Goal: Task Accomplishment & Management: Manage account settings

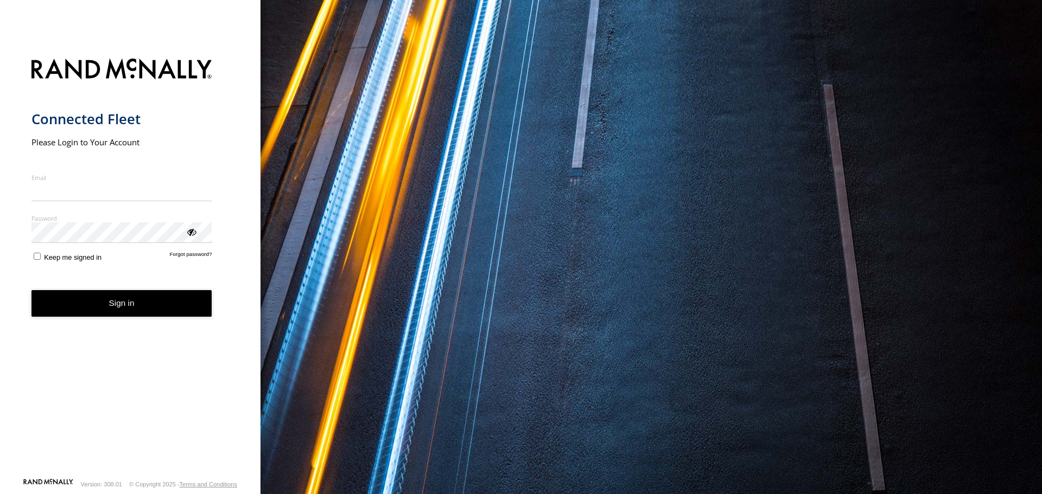
click at [0, 494] on nordpass-portal at bounding box center [0, 494] width 0 height 0
type input "**********"
click at [125, 296] on button "Sign in" at bounding box center [121, 303] width 181 height 27
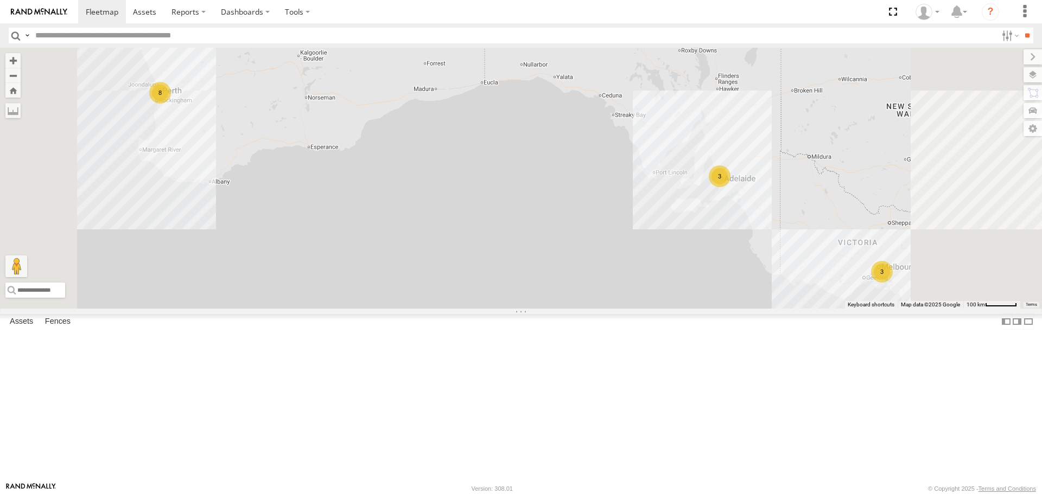
scroll to position [54, 0]
click at [0, 0] on link at bounding box center [0, 0] width 0 height 0
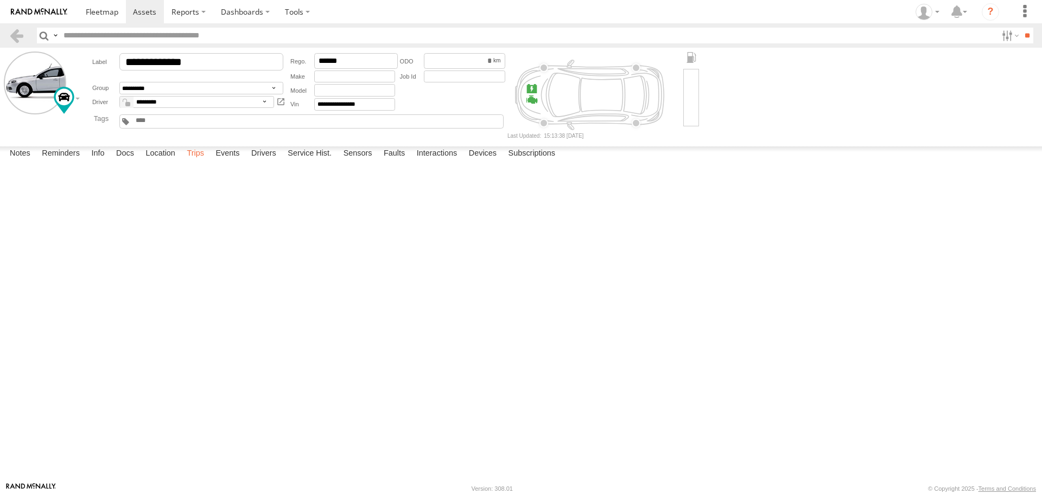
click at [199, 162] on label "Trips" at bounding box center [195, 153] width 28 height 15
click at [47, 2] on link at bounding box center [39, 11] width 78 height 23
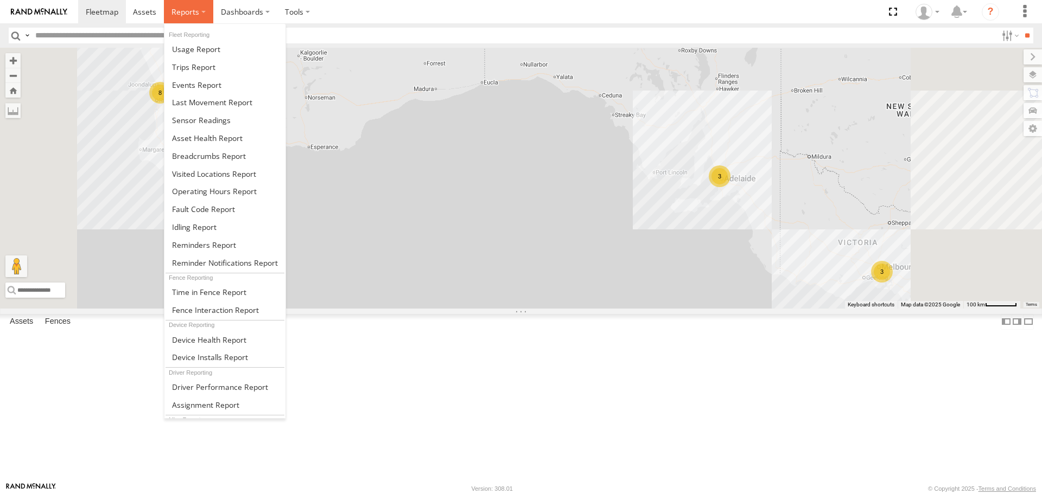
click at [188, 9] on span at bounding box center [185, 12] width 28 height 10
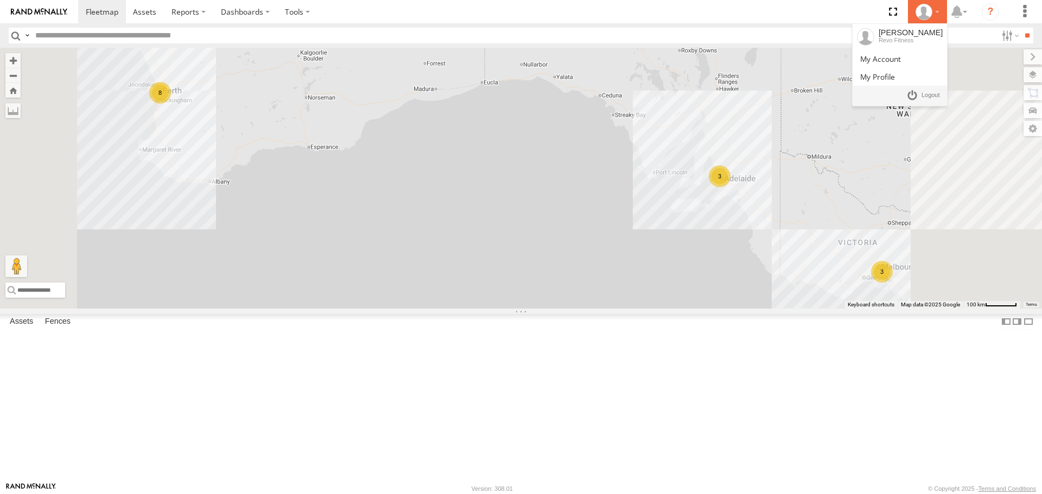
click at [937, 21] on li "Jessica Morgan Revo Fitness" at bounding box center [927, 11] width 39 height 23
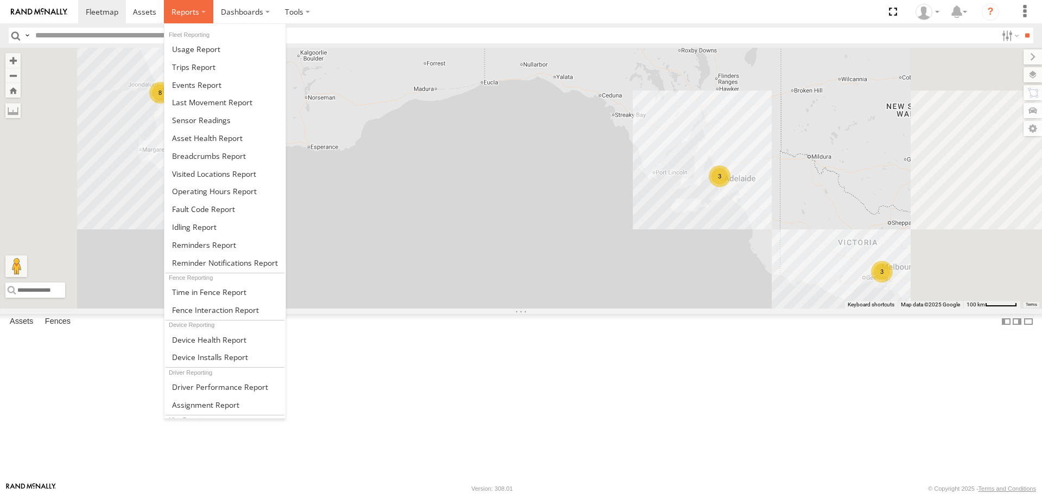
click at [198, 10] on label at bounding box center [188, 11] width 49 height 23
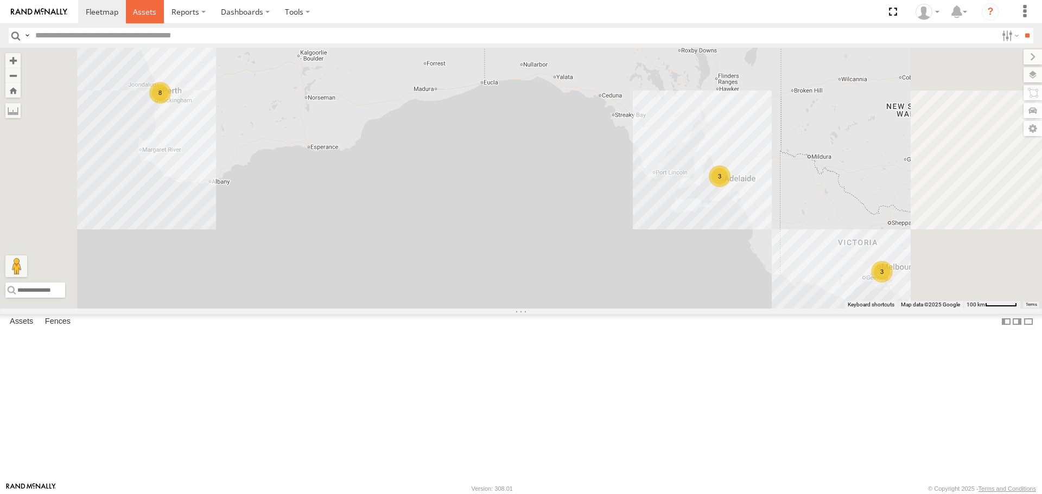
click at [142, 5] on link at bounding box center [145, 11] width 39 height 23
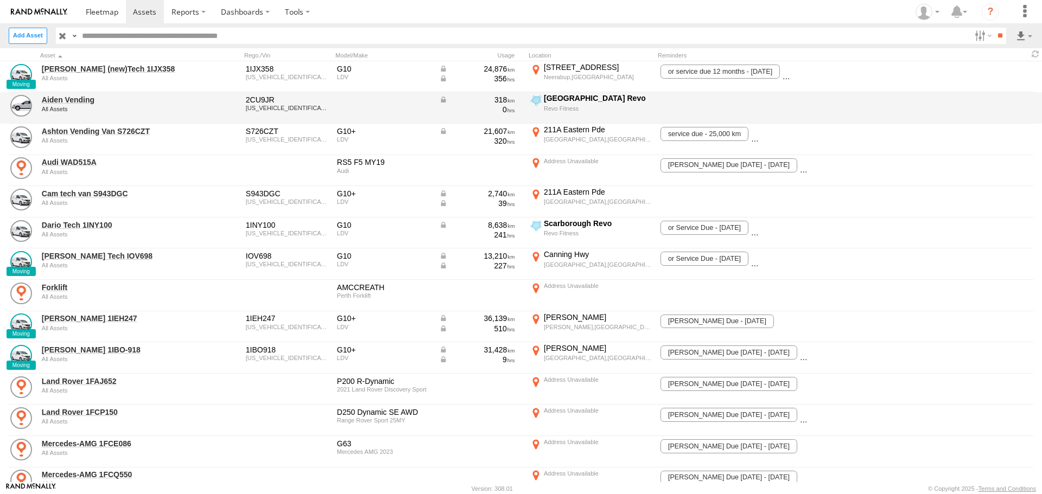
click at [383, 96] on div at bounding box center [384, 107] width 98 height 29
click at [91, 98] on link "Aiden Vending" at bounding box center [116, 100] width 149 height 10
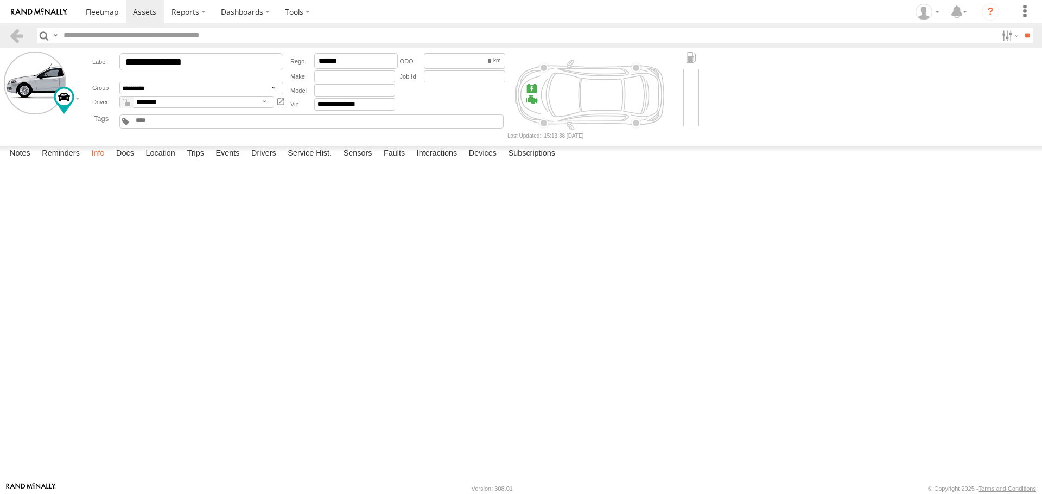
click at [97, 162] on label "Info" at bounding box center [98, 153] width 24 height 15
click at [130, 162] on label "Docs" at bounding box center [125, 153] width 29 height 15
click at [158, 162] on label "Location" at bounding box center [160, 153] width 41 height 15
click at [299, 162] on label "Service Hist." at bounding box center [309, 153] width 55 height 15
click at [477, 162] on label "Devices" at bounding box center [482, 153] width 39 height 15
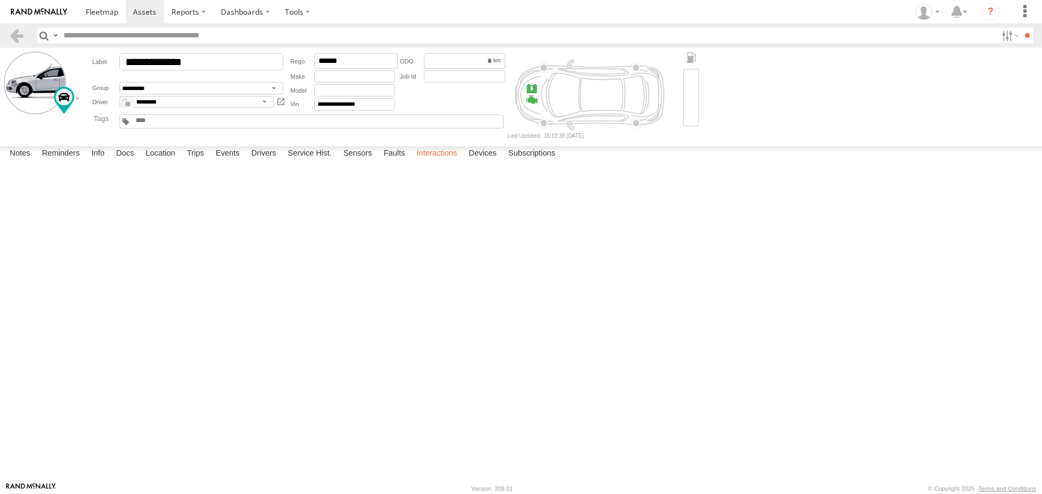
click at [447, 162] on label "Interactions" at bounding box center [437, 153] width 52 height 15
click at [397, 162] on label "Faults" at bounding box center [394, 153] width 32 height 15
click at [367, 162] on label "Sensors" at bounding box center [358, 153] width 40 height 15
click at [327, 162] on label "Service Hist." at bounding box center [309, 153] width 55 height 15
click at [328, 82] on input "text" at bounding box center [354, 77] width 81 height 12
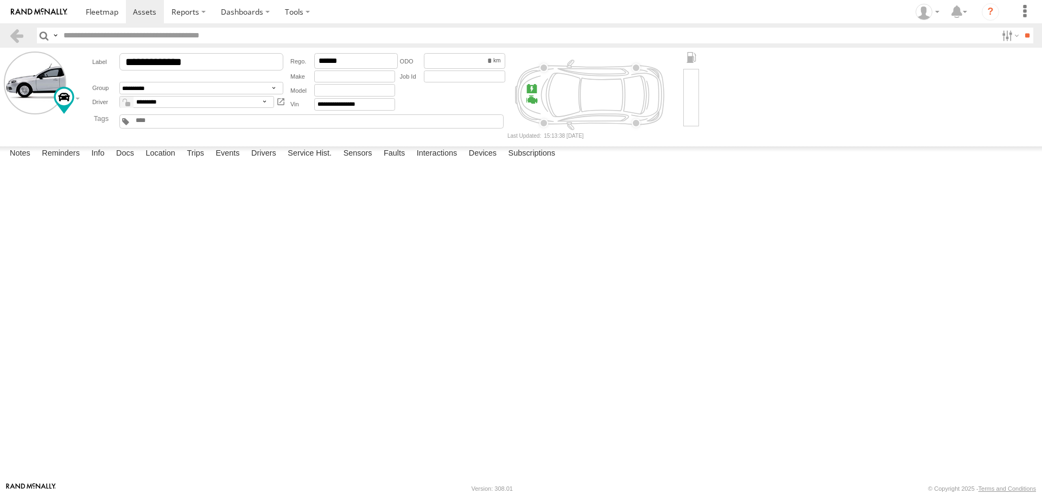
click at [62, 25] on header "Search Query Asset ID Asset Label Registration Manufacturer Model VIN Job ID" at bounding box center [521, 35] width 1042 height 24
click at [355, 83] on input "text" at bounding box center [354, 77] width 81 height 12
type input "***"
click at [368, 96] on input "text" at bounding box center [354, 90] width 81 height 12
type input "***"
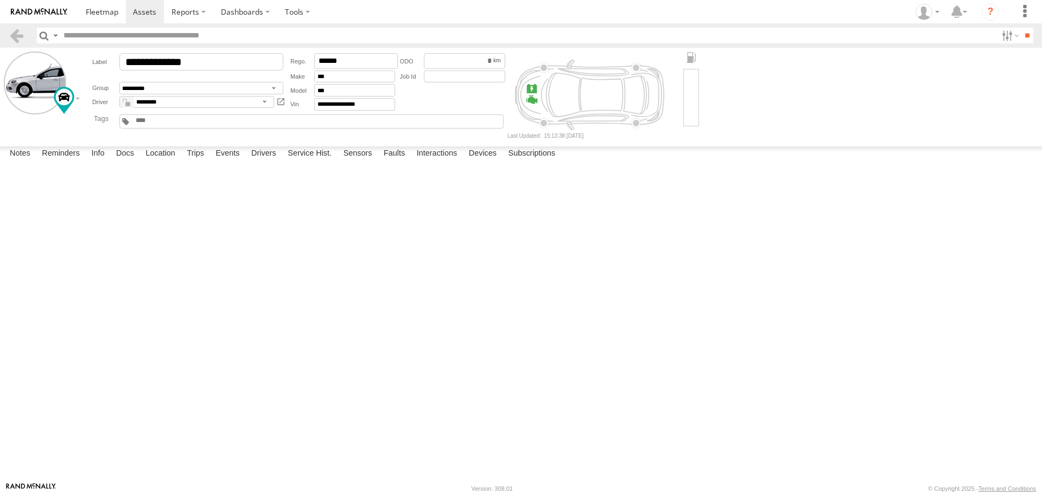
click at [844, 81] on form "**********" at bounding box center [521, 95] width 1034 height 87
click at [37, 99] on label at bounding box center [35, 83] width 62 height 62
click at [0, 0] on label "Library" at bounding box center [0, 0] width 0 height 0
click at [0, 0] on span at bounding box center [0, 0] width 0 height 0
click at [0, 0] on label "Close" at bounding box center [0, 0] width 0 height 0
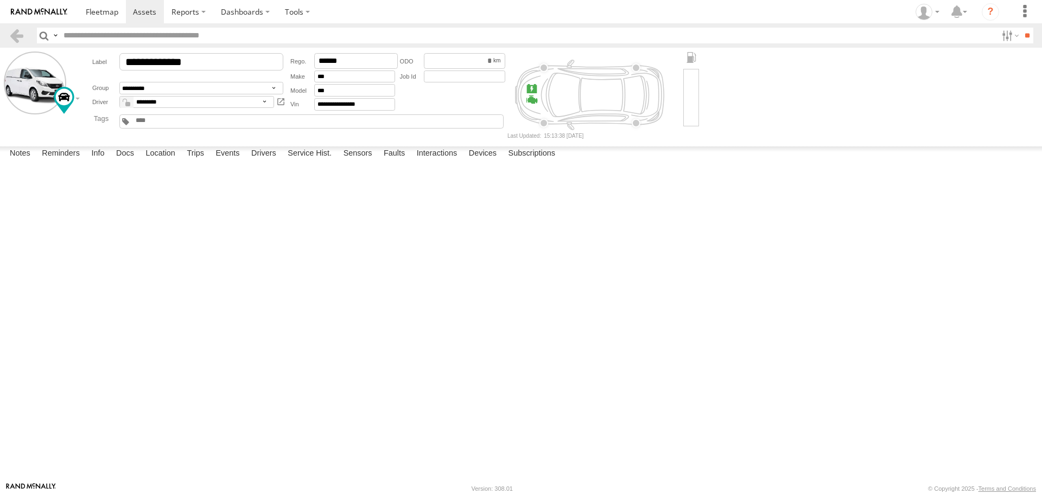
click at [0, 0] on div at bounding box center [0, 0] width 0 height 0
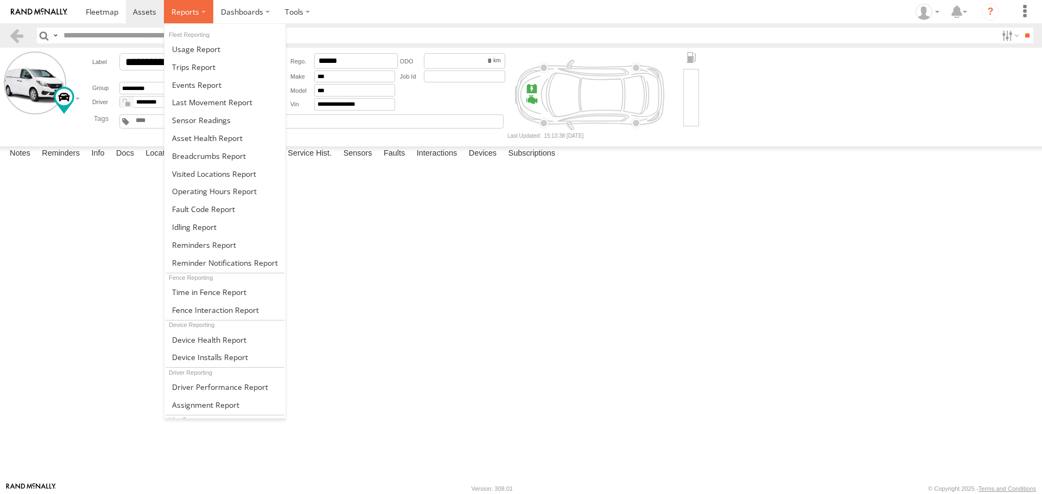
click at [201, 10] on label at bounding box center [188, 11] width 49 height 23
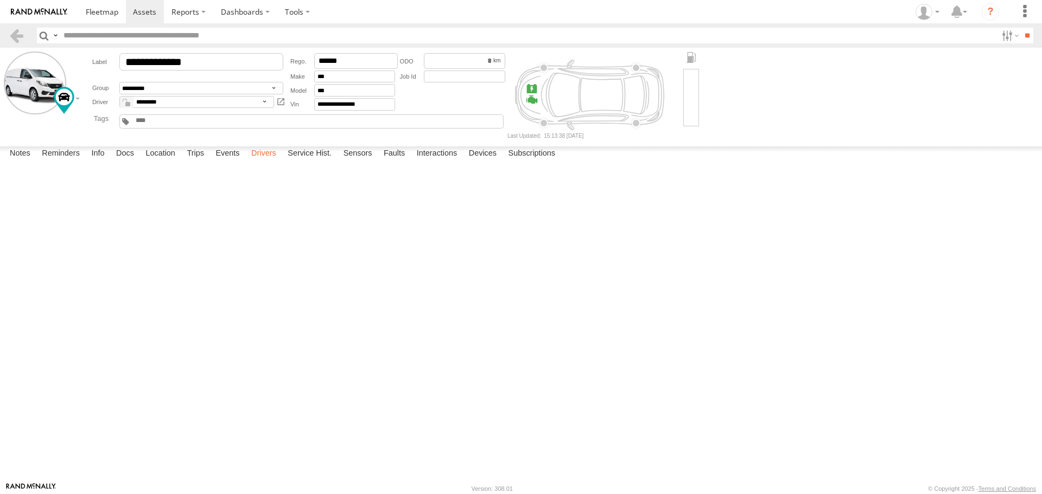
click at [273, 162] on label "Drivers" at bounding box center [264, 153] width 36 height 15
click at [33, 15] on img at bounding box center [39, 12] width 56 height 8
click at [26, 9] on img at bounding box center [39, 12] width 56 height 8
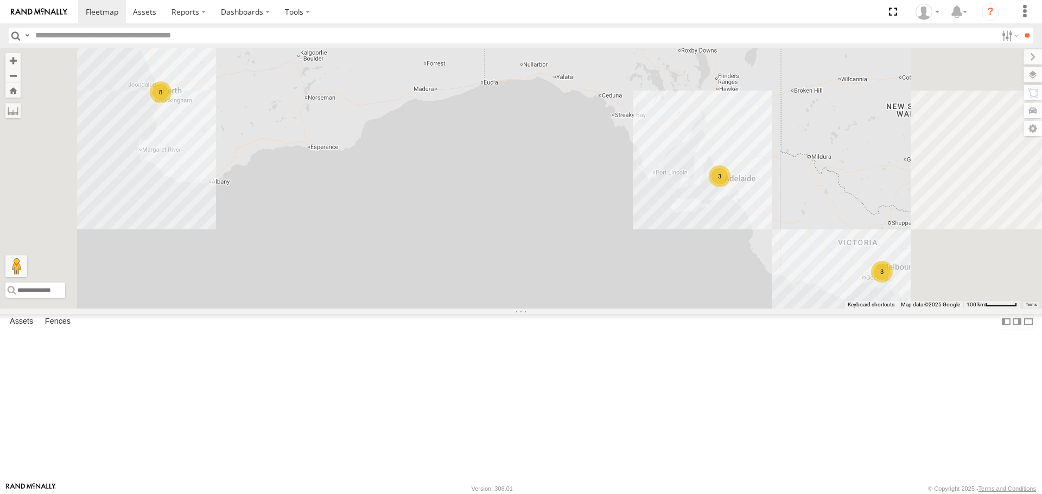
drag, startPoint x: 78, startPoint y: 401, endPoint x: 155, endPoint y: 416, distance: 78.3
click at [0, 0] on link at bounding box center [0, 0] width 0 height 0
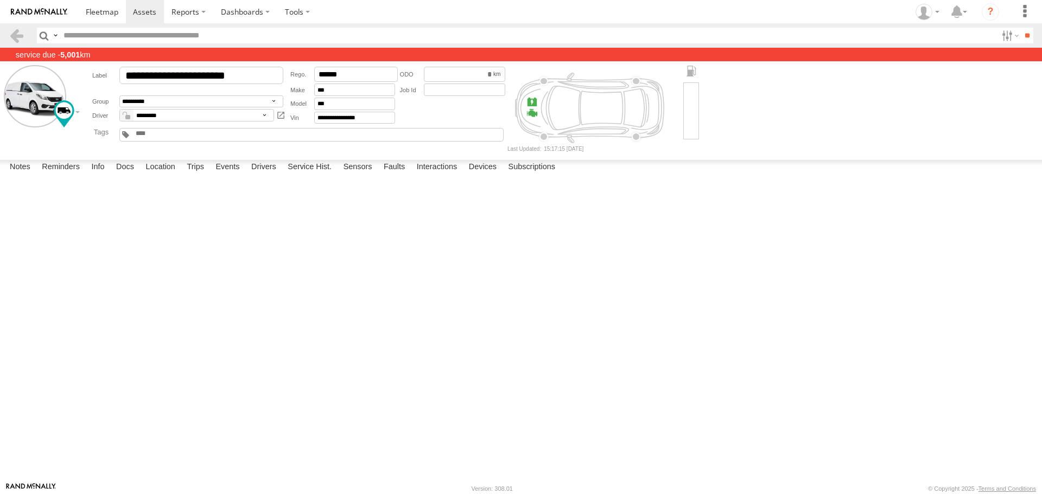
click at [0, 0] on div at bounding box center [0, 0] width 0 height 0
click at [449, 175] on label "Interactions" at bounding box center [437, 167] width 52 height 15
click at [385, 175] on label "Faults" at bounding box center [394, 167] width 32 height 15
click at [366, 175] on label "Sensors" at bounding box center [358, 167] width 40 height 15
click at [324, 175] on label "Service Hist." at bounding box center [309, 167] width 55 height 15
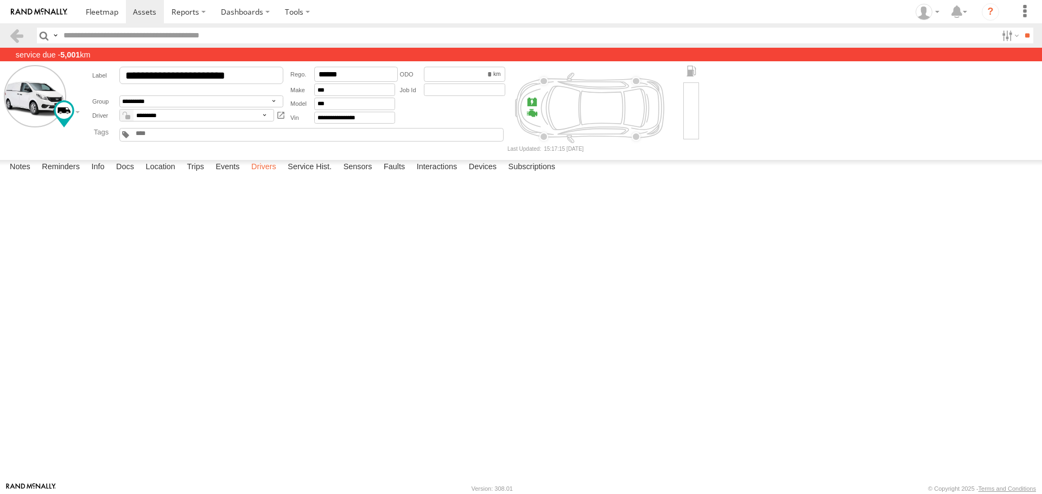
click at [280, 175] on label "Drivers" at bounding box center [264, 167] width 36 height 15
click at [226, 175] on label "Events" at bounding box center [227, 167] width 35 height 15
click at [191, 175] on label "Trips" at bounding box center [195, 167] width 28 height 15
click at [163, 175] on label "Location" at bounding box center [160, 167] width 41 height 15
click at [131, 175] on label "Docs" at bounding box center [125, 167] width 29 height 15
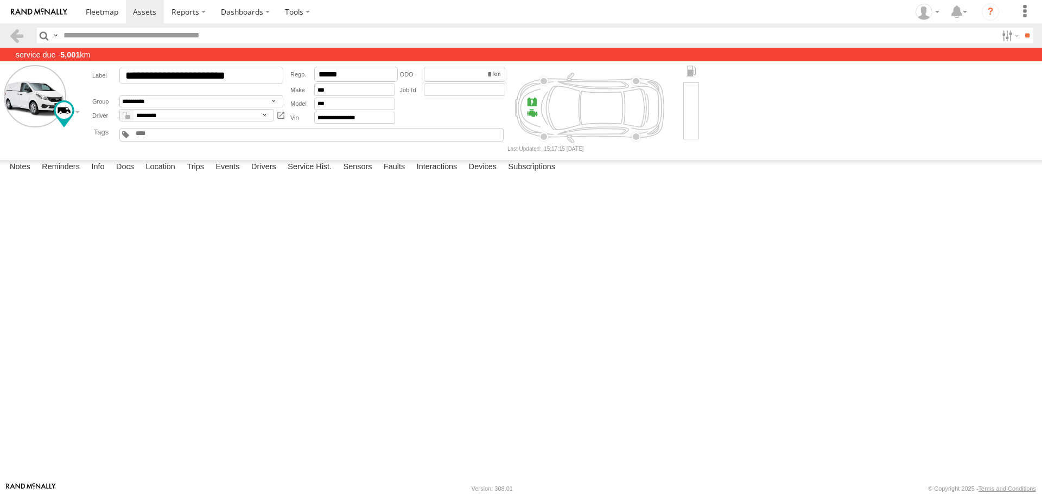
click at [447, 58] on label "service due - 5,001 km" at bounding box center [521, 55] width 1042 height 14
click at [131, 175] on label "Docs" at bounding box center [125, 167] width 29 height 15
click at [0, 0] on link at bounding box center [0, 0] width 0 height 0
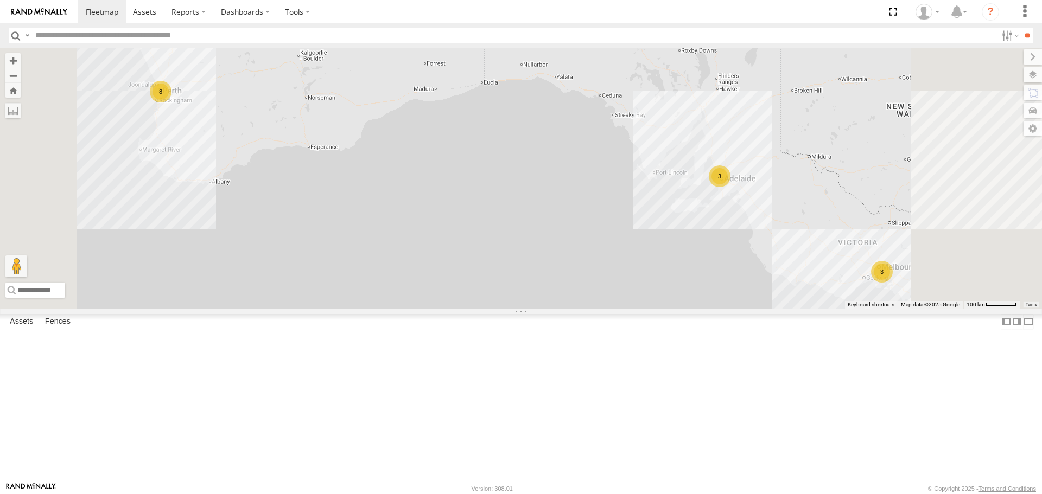
scroll to position [22, 0]
click at [0, 0] on link at bounding box center [0, 0] width 0 height 0
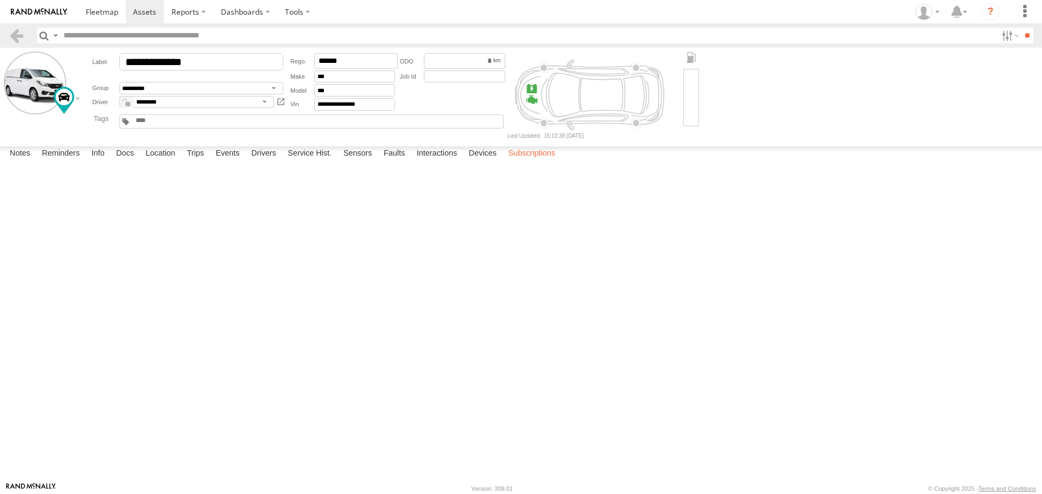
click at [544, 162] on label "Subscriptions" at bounding box center [532, 153] width 58 height 15
click at [475, 162] on label "Devices" at bounding box center [482, 153] width 39 height 15
click at [461, 162] on label "Interactions" at bounding box center [437, 153] width 52 height 15
click at [163, 162] on label "Location" at bounding box center [160, 153] width 41 height 15
click at [114, 162] on label "Docs" at bounding box center [125, 153] width 29 height 15
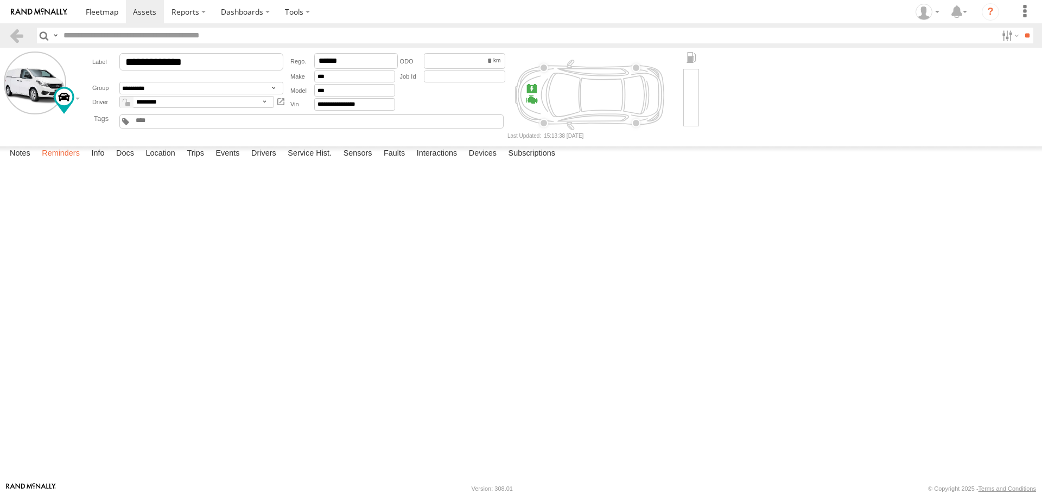
click at [69, 162] on label "Reminders" at bounding box center [60, 153] width 49 height 15
click at [0, 0] on select "**********" at bounding box center [0, 0] width 0 height 0
select select "**********"
click at [0, 0] on select "**********" at bounding box center [0, 0] width 0 height 0
click at [0, 0] on input "text" at bounding box center [0, 0] width 0 height 0
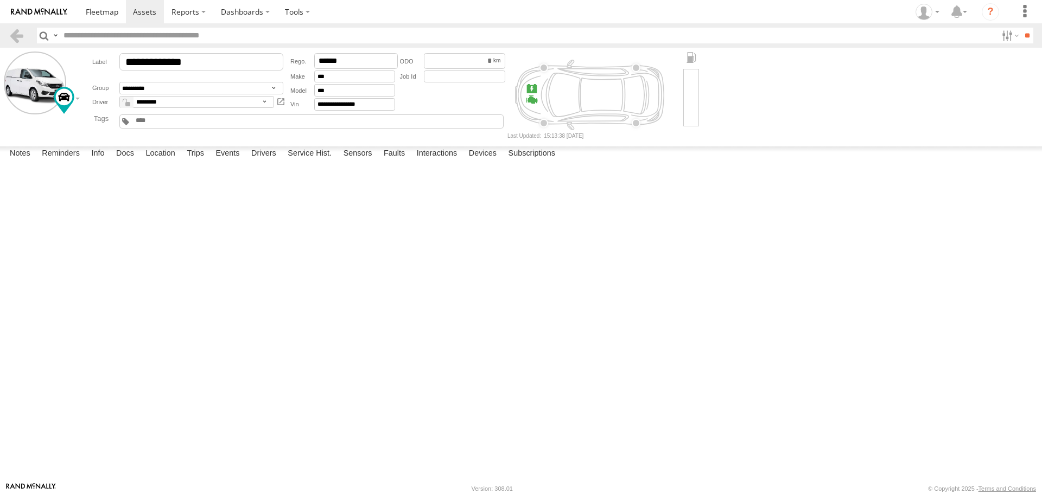
type input "*****"
click at [0, 0] on form "**********" at bounding box center [0, 0] width 0 height 0
click at [0, 0] on input "number" at bounding box center [0, 0] width 0 height 0
type input "*"
click at [0, 0] on div at bounding box center [0, 0] width 0 height 0
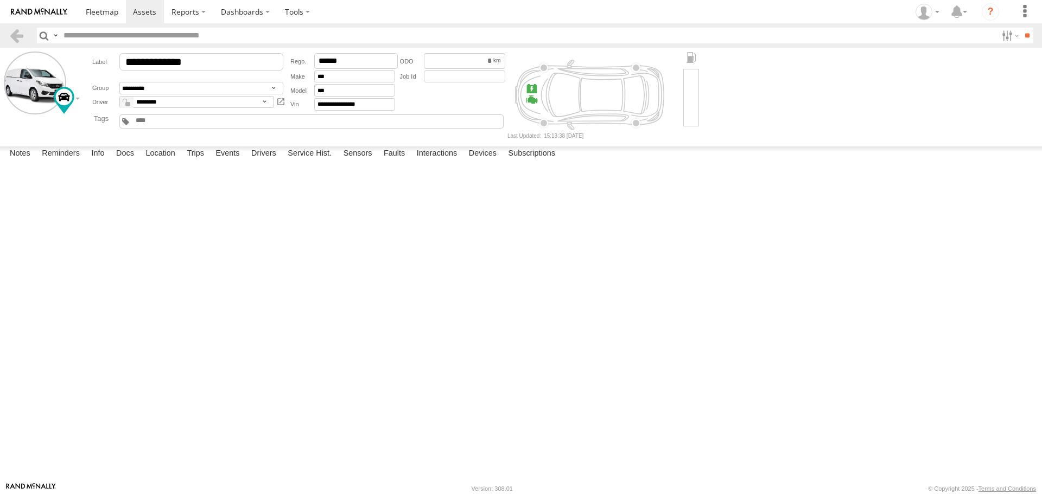
drag, startPoint x: 288, startPoint y: 175, endPoint x: -28, endPoint y: 190, distance: 316.1
click at [0, 190] on html at bounding box center [521, 247] width 1042 height 494
type input "****"
click at [0, 0] on div at bounding box center [0, 0] width 0 height 0
click at [0, 0] on input "****" at bounding box center [0, 0] width 0 height 0
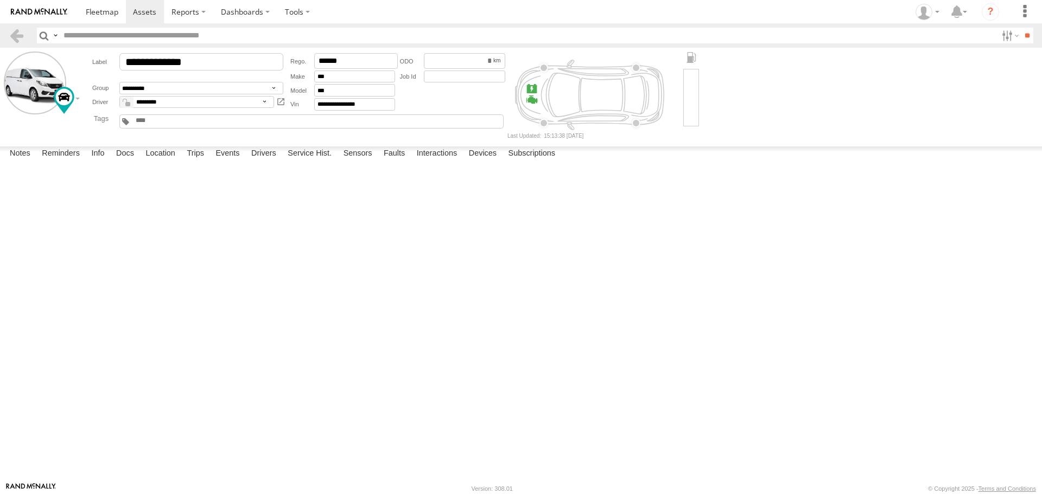
drag, startPoint x: 392, startPoint y: 317, endPoint x: 404, endPoint y: 214, distance: 103.7
click at [0, 0] on div at bounding box center [0, 0] width 0 height 0
click at [0, 0] on input "number" at bounding box center [0, 0] width 0 height 0
type input "*"
click at [0, 0] on input "*" at bounding box center [0, 0] width 0 height 0
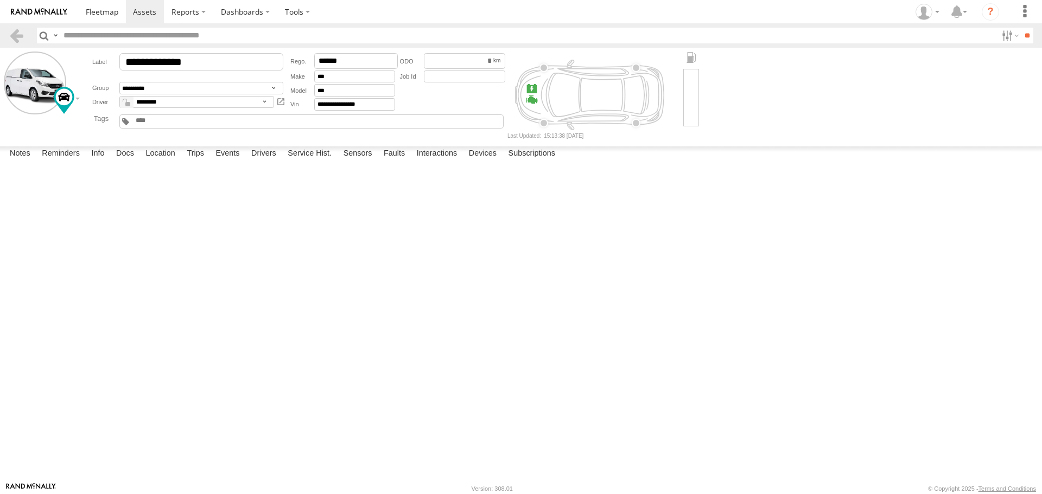
click at [0, 0] on input "*" at bounding box center [0, 0] width 0 height 0
click at [0, 0] on div at bounding box center [0, 0] width 0 height 0
drag, startPoint x: 384, startPoint y: 173, endPoint x: 279, endPoint y: 175, distance: 104.2
click at [0, 0] on span "**** *" at bounding box center [0, 0] width 0 height 0
click at [0, 0] on div at bounding box center [0, 0] width 0 height 0
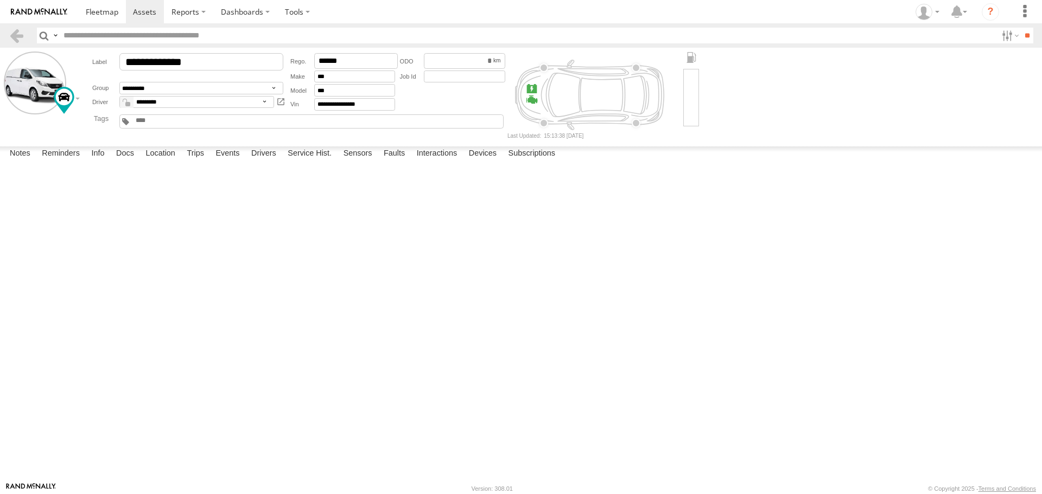
click at [0, 0] on button "submit" at bounding box center [0, 0] width 0 height 0
click at [0, 0] on input "*" at bounding box center [0, 0] width 0 height 0
type input "*"
click at [0, 0] on input "*" at bounding box center [0, 0] width 0 height 0
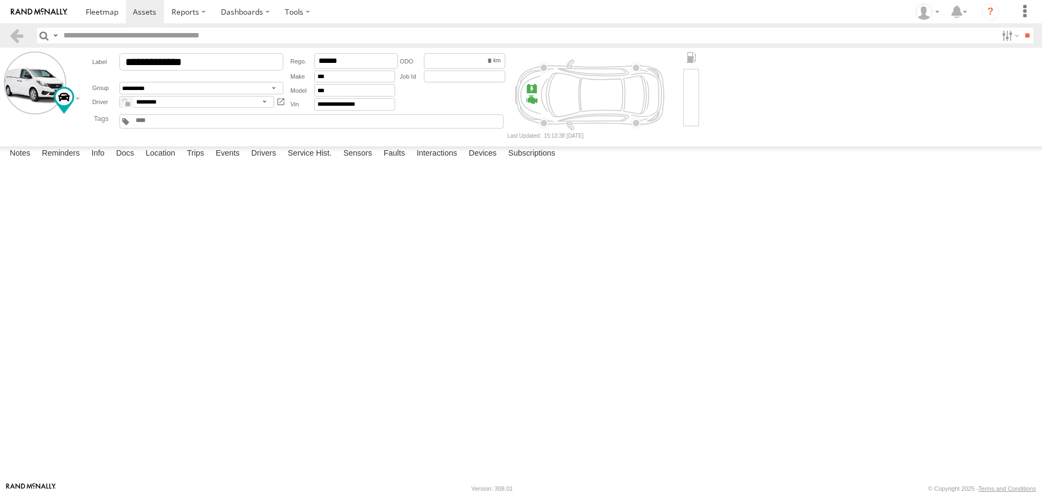
click at [0, 0] on div at bounding box center [0, 0] width 0 height 0
click at [0, 0] on button "submit" at bounding box center [0, 0] width 0 height 0
select select
click at [0, 0] on div "3" at bounding box center [0, 0] width 0 height 0
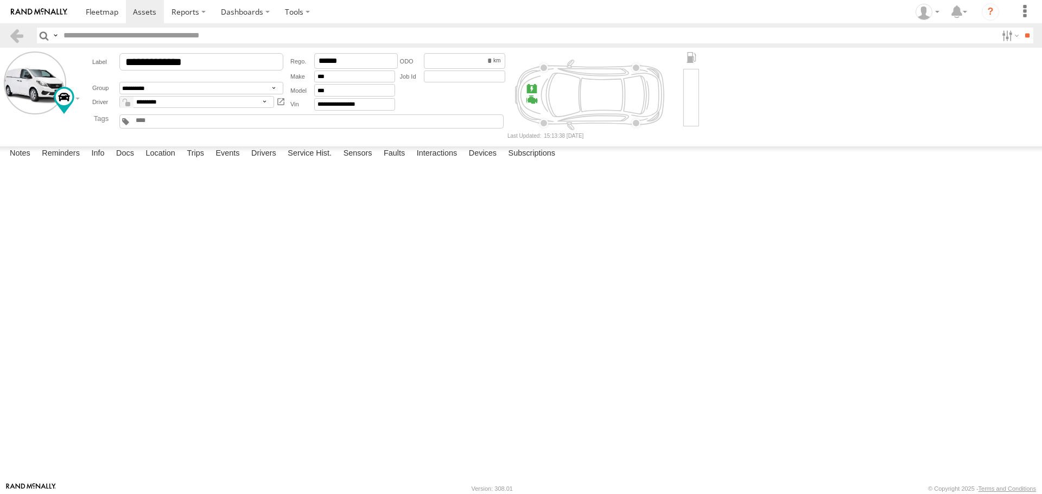
click at [0, 0] on div "3" at bounding box center [0, 0] width 0 height 0
click at [0, 0] on div "Asset - Odometer 5,000 4,000 3 Complete" at bounding box center [0, 0] width 0 height 0
click at [0, 0] on div "Asset - Odometer" at bounding box center [0, 0] width 0 height 0
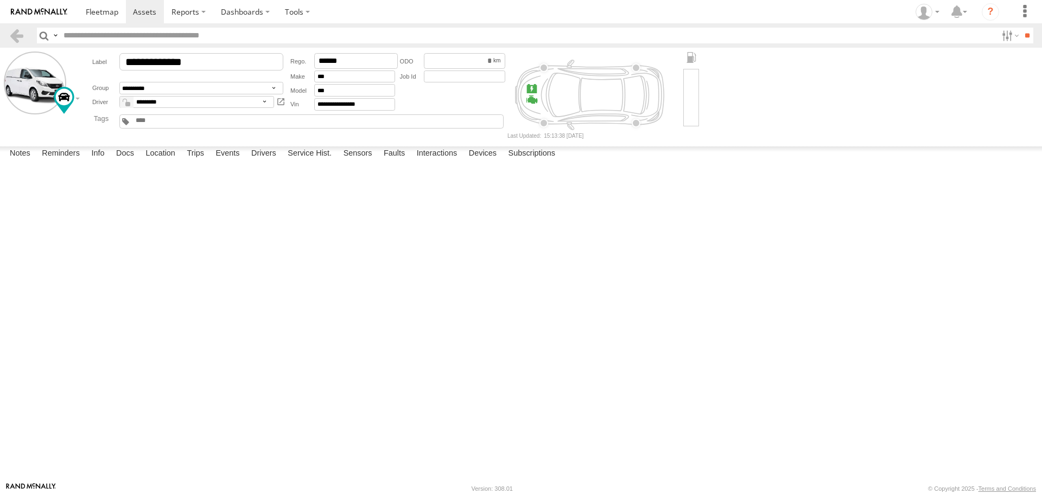
drag, startPoint x: 93, startPoint y: 194, endPoint x: 343, endPoint y: 198, distance: 250.7
click at [0, 0] on div "3" at bounding box center [0, 0] width 0 height 0
drag, startPoint x: 675, startPoint y: 202, endPoint x: 1024, endPoint y: 200, distance: 348.8
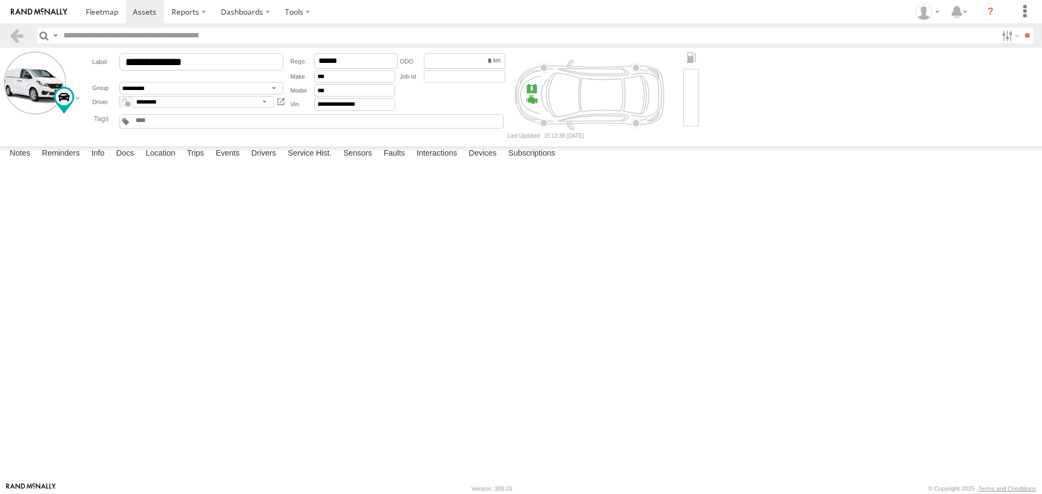
click at [0, 0] on div at bounding box center [0, 0] width 0 height 0
click at [0, 0] on button "Proceed" at bounding box center [0, 0] width 0 height 0
click at [0, 0] on input "*****" at bounding box center [0, 0] width 0 height 0
click at [0, 0] on select "**********" at bounding box center [0, 0] width 0 height 0
select select "**********"
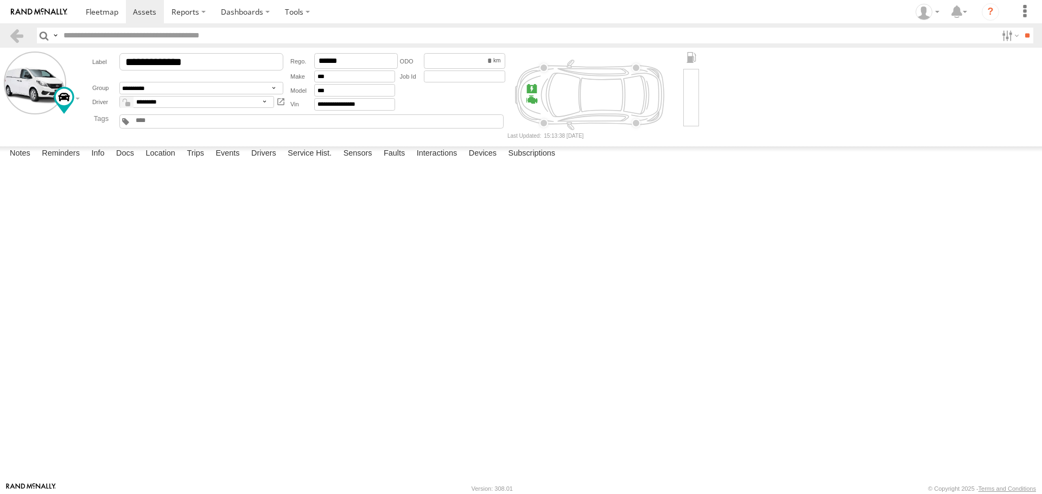
click at [0, 0] on select "**********" at bounding box center [0, 0] width 0 height 0
click at [0, 0] on input "*****" at bounding box center [0, 0] width 0 height 0
type input "*****"
click at [0, 0] on input "number" at bounding box center [0, 0] width 0 height 0
type input "****"
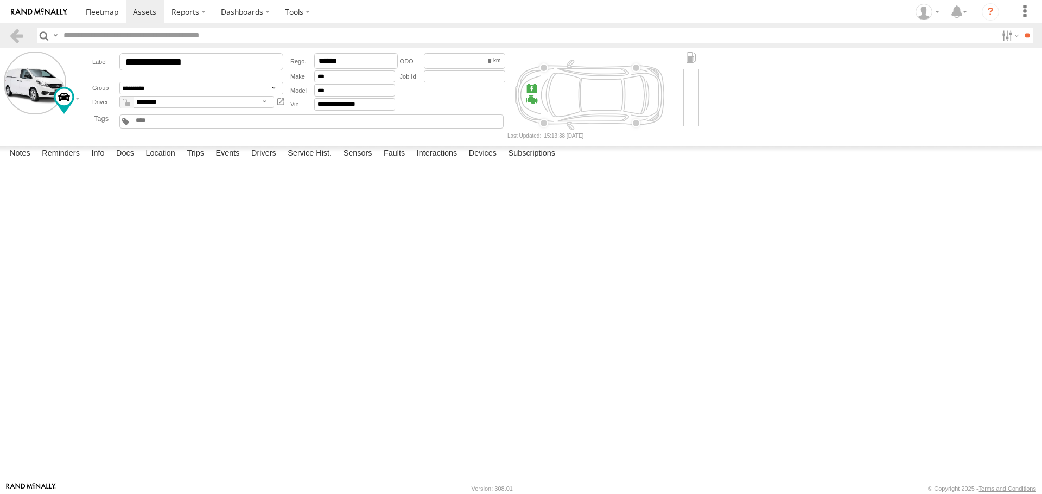
click at [0, 0] on input "number" at bounding box center [0, 0] width 0 height 0
type input "****"
click at [0, 0] on input "number" at bounding box center [0, 0] width 0 height 0
type input "****"
click at [0, 0] on select "**********" at bounding box center [0, 0] width 0 height 0
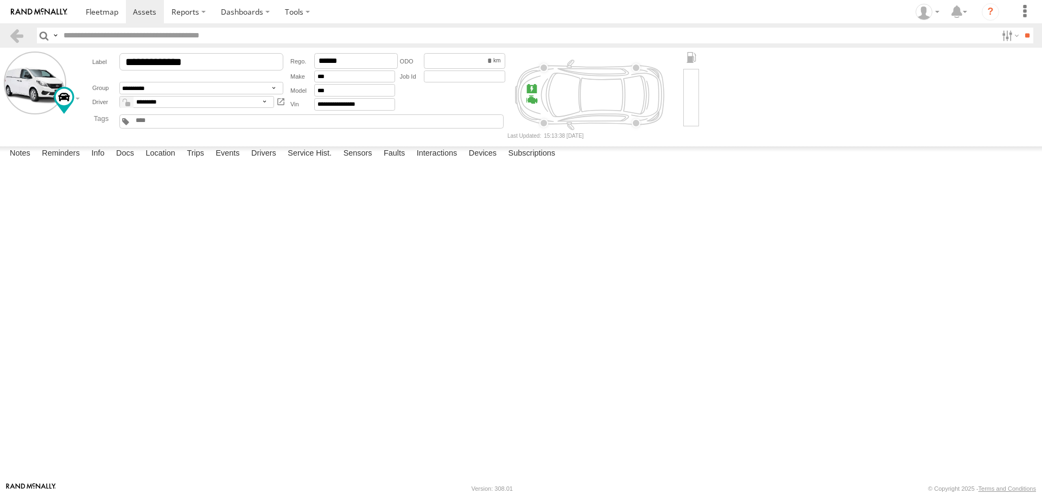
select select "*****"
click at [0, 0] on select "**********" at bounding box center [0, 0] width 0 height 0
click at [0, 0] on button "submit" at bounding box center [0, 0] width 0 height 0
select select
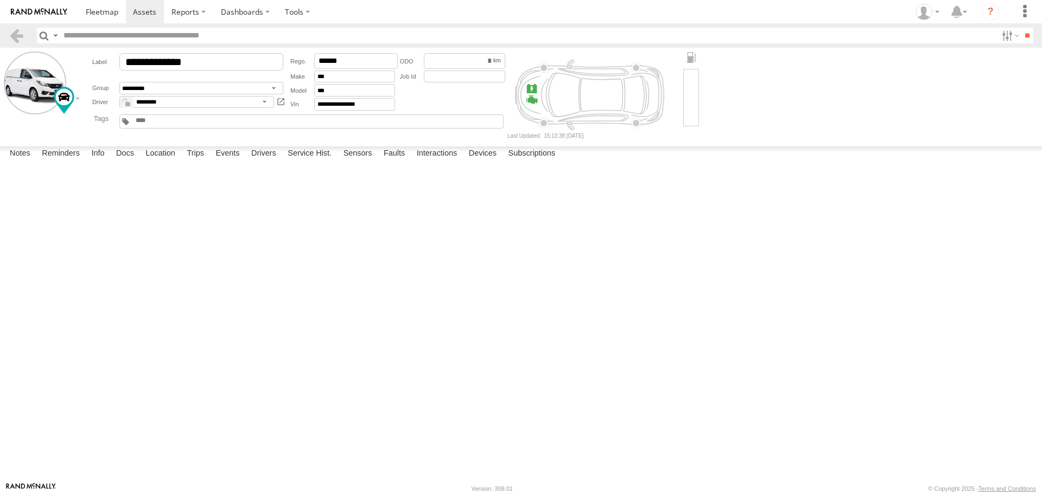
click at [0, 0] on div "Asset - Odometer 5,000 4,000 5,000 5,001 Jessica Morgan Complete" at bounding box center [0, 0] width 0 height 0
click at [27, 162] on label "Notes" at bounding box center [19, 153] width 31 height 15
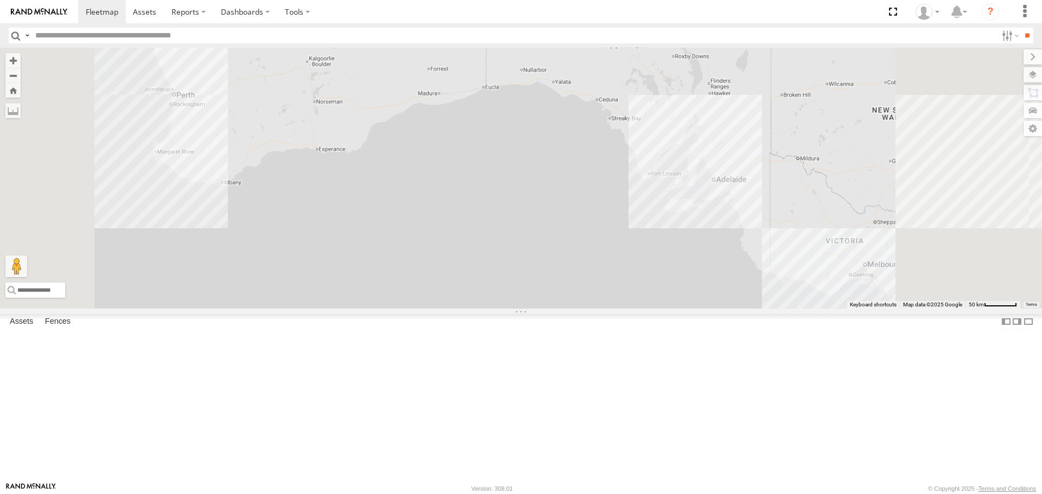
click at [0, 0] on div "Aiden Vending" at bounding box center [0, 0] width 0 height 0
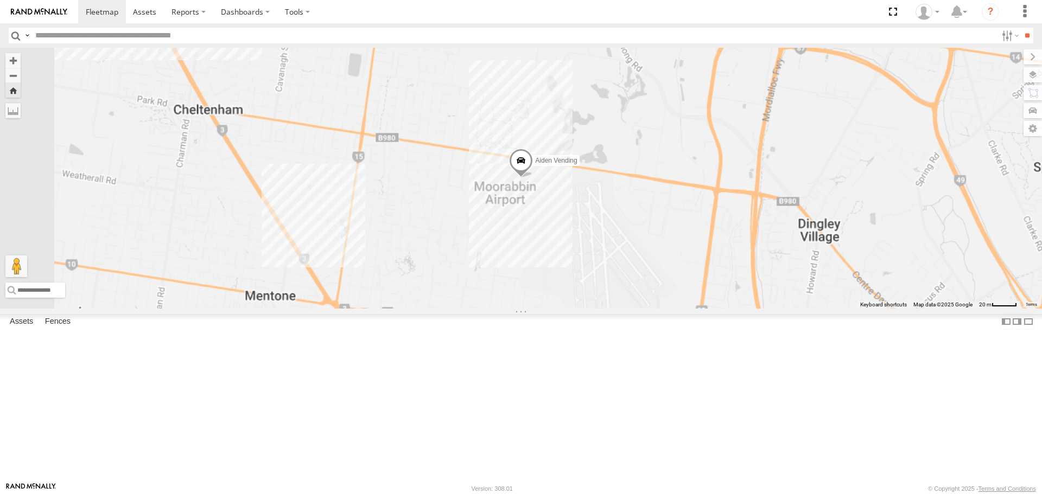
click at [0, 0] on link at bounding box center [0, 0] width 0 height 0
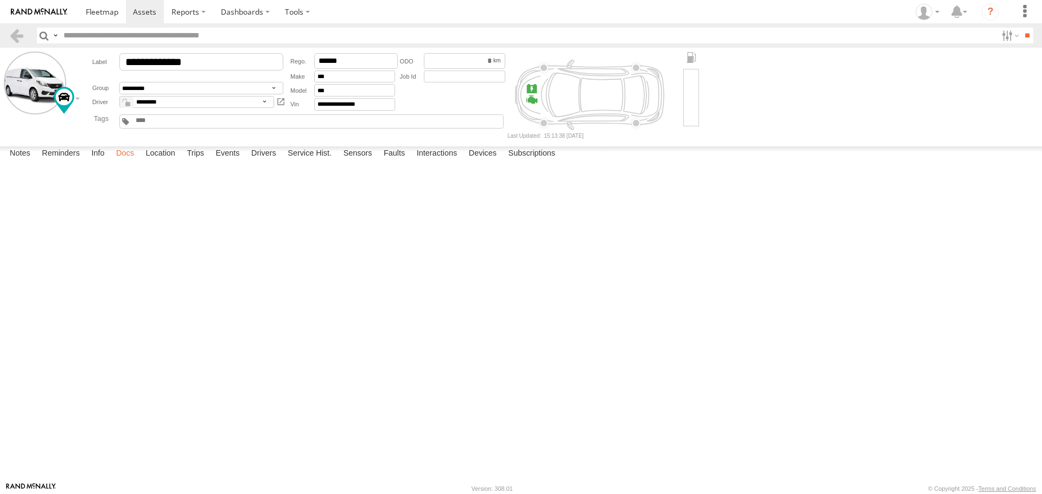
click at [122, 162] on label "Docs" at bounding box center [125, 153] width 29 height 15
click at [0, 0] on link at bounding box center [0, 0] width 0 height 0
drag, startPoint x: 328, startPoint y: 314, endPoint x: 329, endPoint y: 308, distance: 6.7
click at [0, 0] on div at bounding box center [0, 0] width 0 height 0
click at [0, 0] on button at bounding box center [0, 0] width 0 height 0
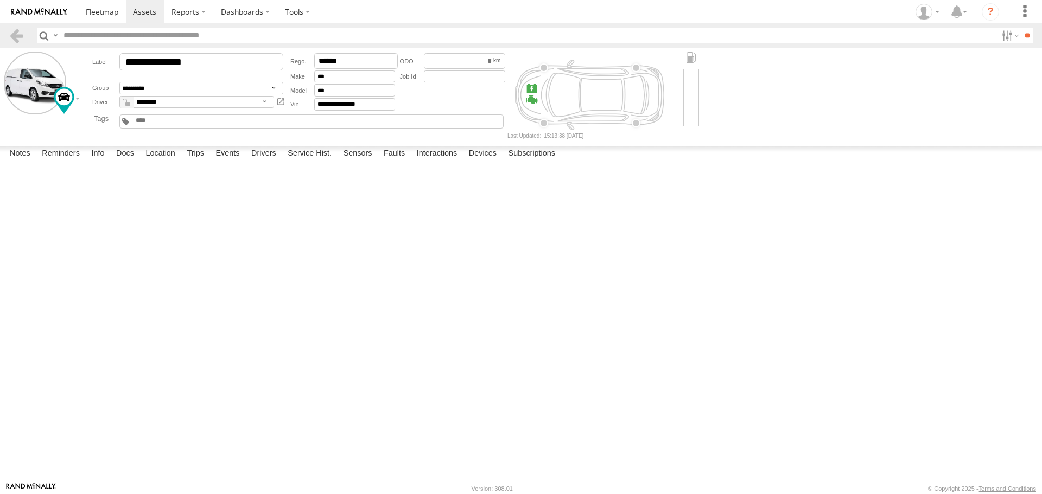
type input "**********"
click at [0, 0] on link at bounding box center [0, 0] width 0 height 0
click at [0, 0] on input "text" at bounding box center [0, 0] width 0 height 0
click at [0, 0] on div "to upload" at bounding box center [0, 0] width 0 height 0
click at [158, 162] on label "Location" at bounding box center [160, 153] width 41 height 15
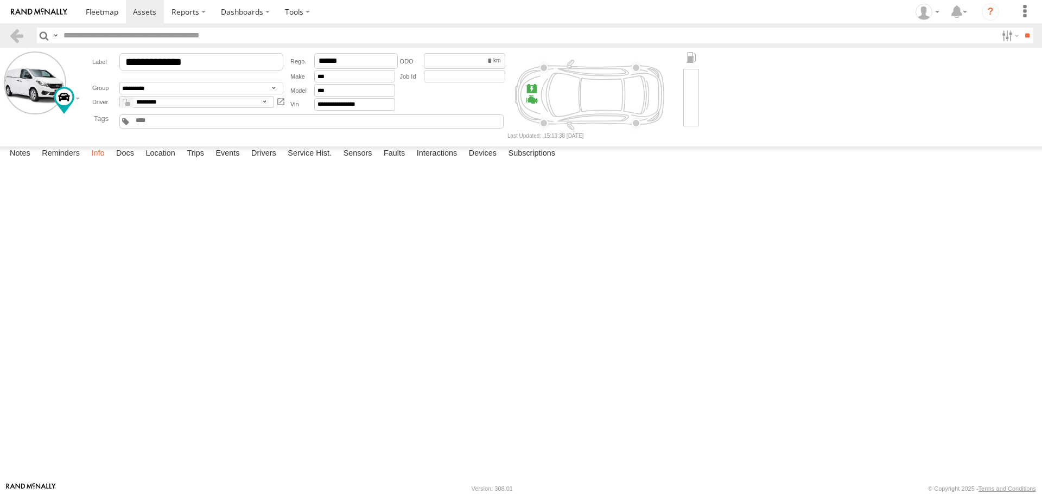
click at [103, 162] on label "Info" at bounding box center [98, 153] width 24 height 15
click at [121, 162] on label "Docs" at bounding box center [125, 153] width 29 height 15
click at [0, 0] on input "text" at bounding box center [0, 0] width 0 height 0
click at [0, 0] on div at bounding box center [0, 0] width 0 height 0
click at [0, 0] on link at bounding box center [0, 0] width 0 height 0
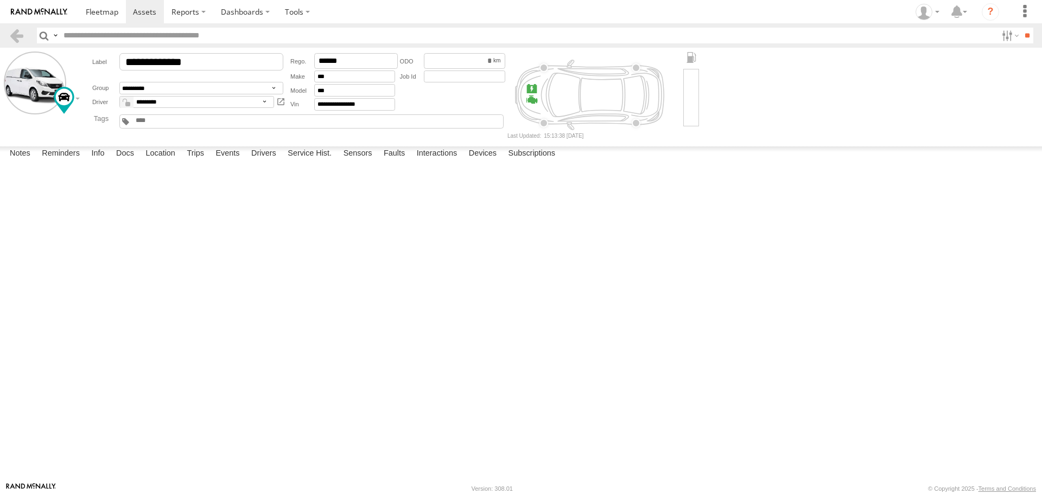
click at [0, 0] on link at bounding box center [0, 0] width 0 height 0
click at [0, 0] on form at bounding box center [0, 0] width 0 height 0
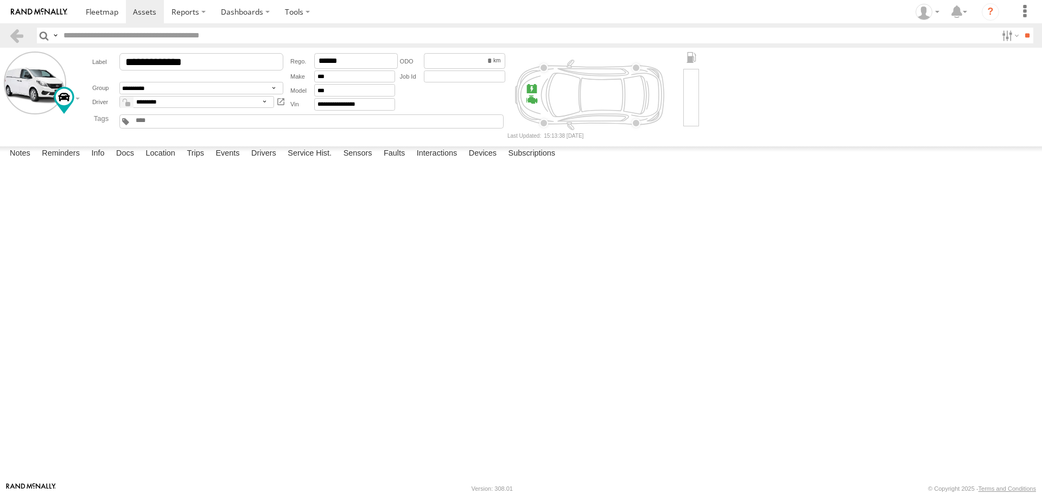
click at [0, 0] on span at bounding box center [0, 0] width 0 height 0
click at [0, 0] on div at bounding box center [0, 0] width 0 height 0
drag, startPoint x: 501, startPoint y: 292, endPoint x: 366, endPoint y: 232, distance: 147.7
click at [0, 0] on div at bounding box center [0, 0] width 0 height 0
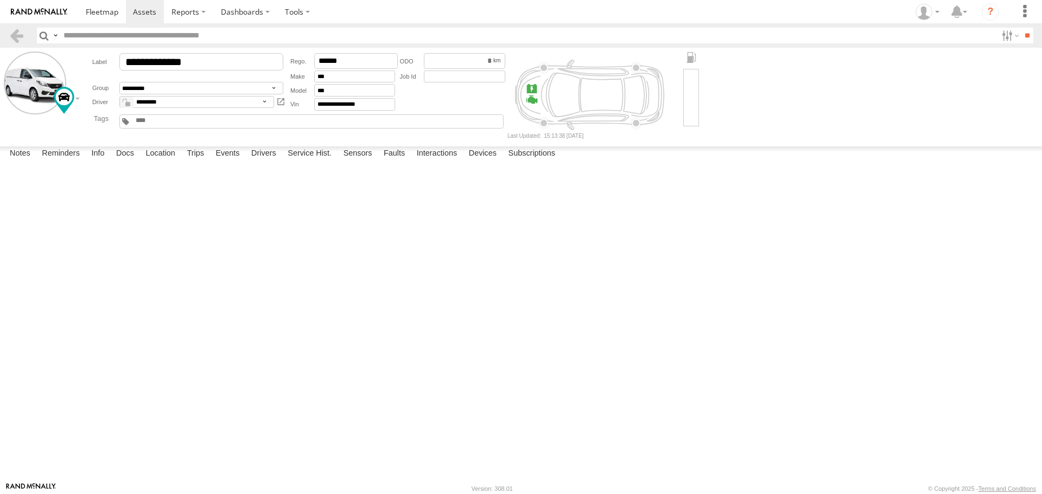
click at [19, 5] on link at bounding box center [39, 11] width 78 height 23
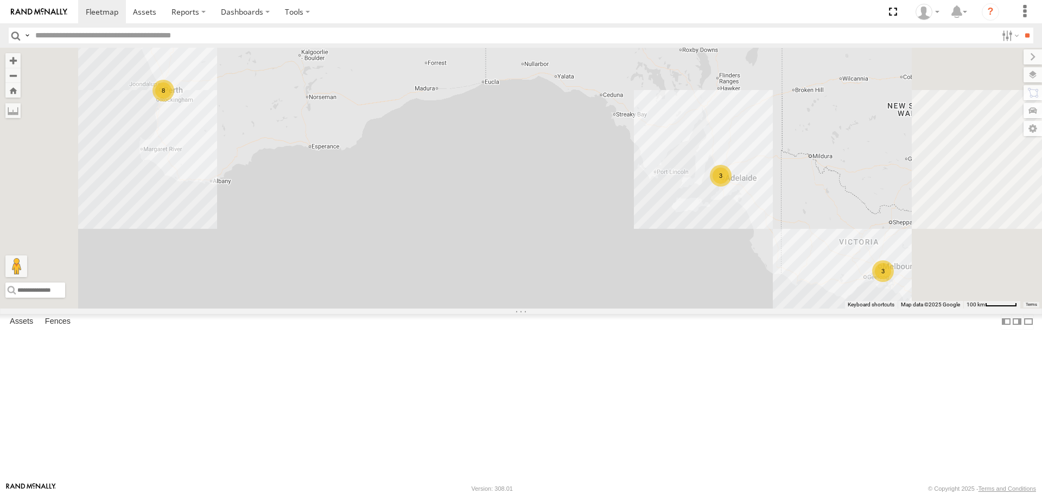
click at [0, 0] on span at bounding box center [0, 0] width 0 height 0
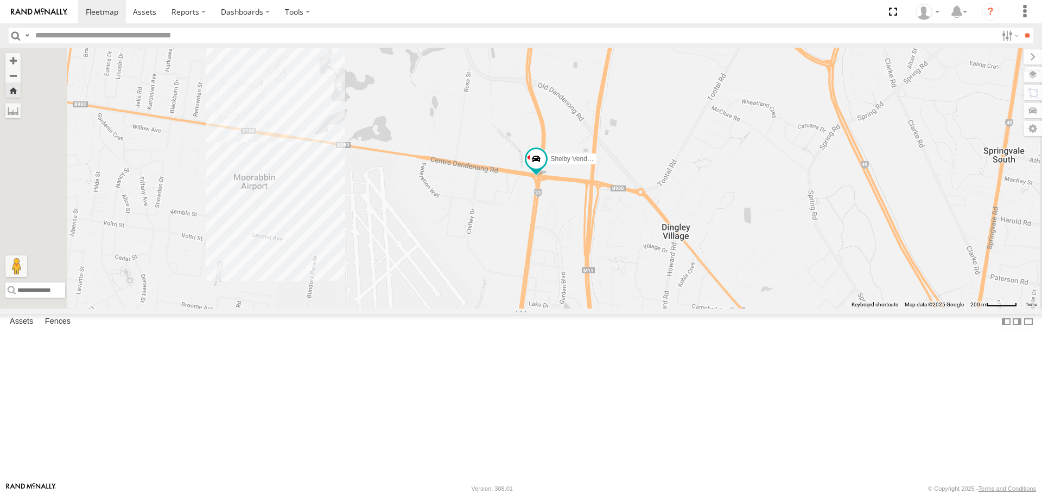
click at [0, 0] on div "Aiden Vending" at bounding box center [0, 0] width 0 height 0
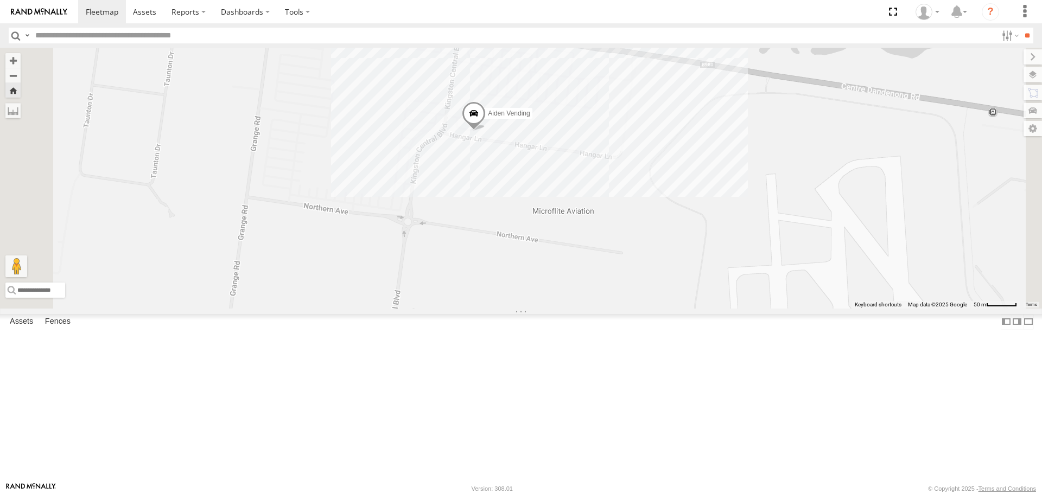
click at [0, 0] on link at bounding box center [0, 0] width 0 height 0
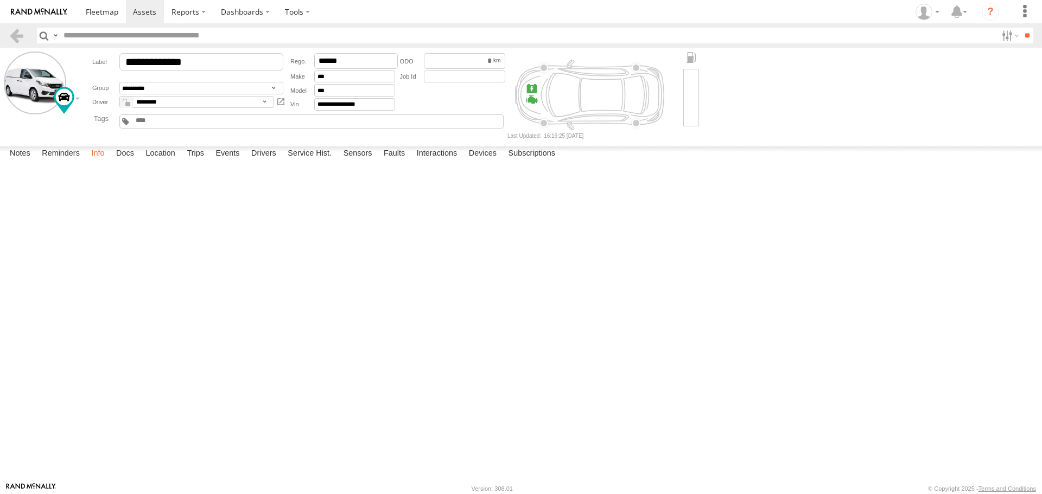
click at [108, 162] on label "Info" at bounding box center [98, 153] width 24 height 15
click at [0, 0] on input "text" at bounding box center [0, 0] width 0 height 0
click at [191, 142] on main "**********" at bounding box center [521, 265] width 1042 height 435
click at [193, 119] on div at bounding box center [311, 121] width 384 height 14
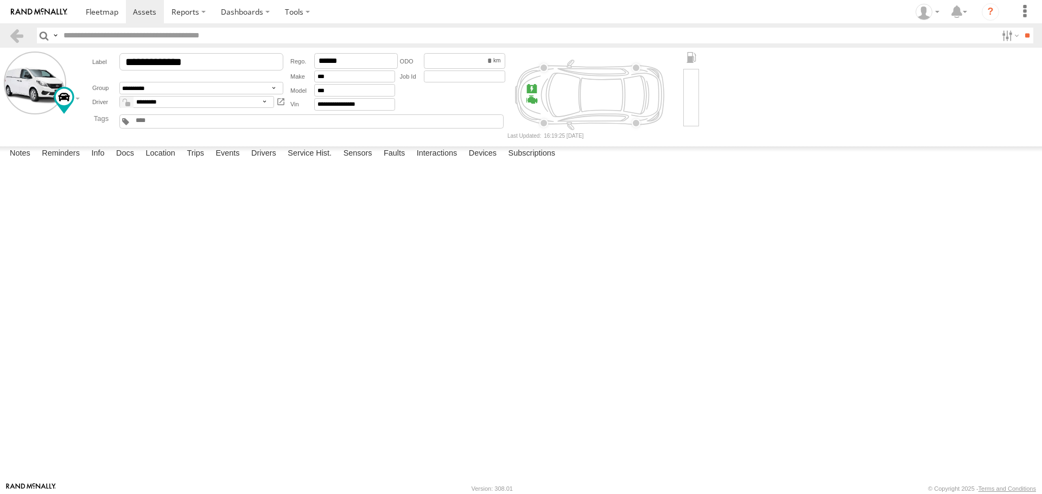
click at [161, 126] on div at bounding box center [161, 122] width 52 height 10
click at [132, 120] on div at bounding box center [311, 121] width 384 height 14
click at [121, 120] on div at bounding box center [311, 121] width 384 height 14
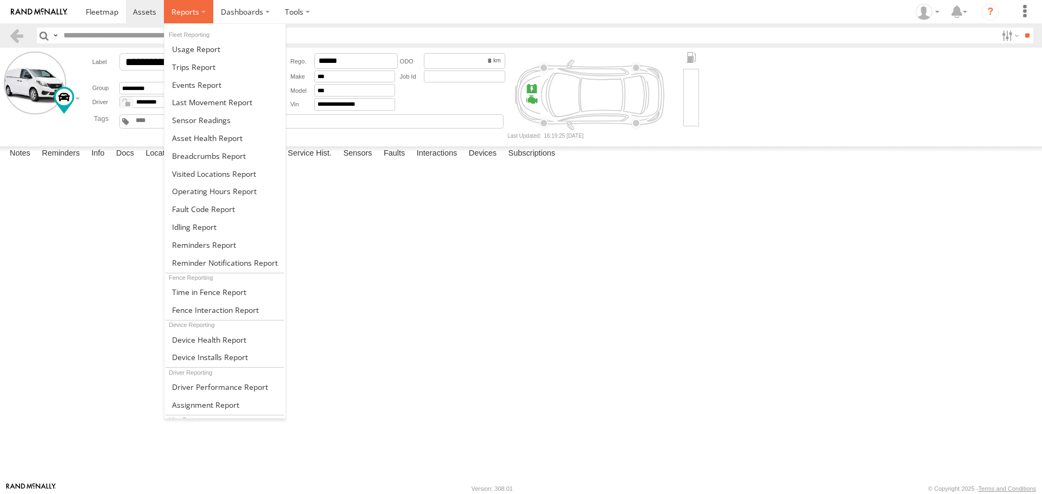
click at [175, 16] on span at bounding box center [185, 12] width 28 height 10
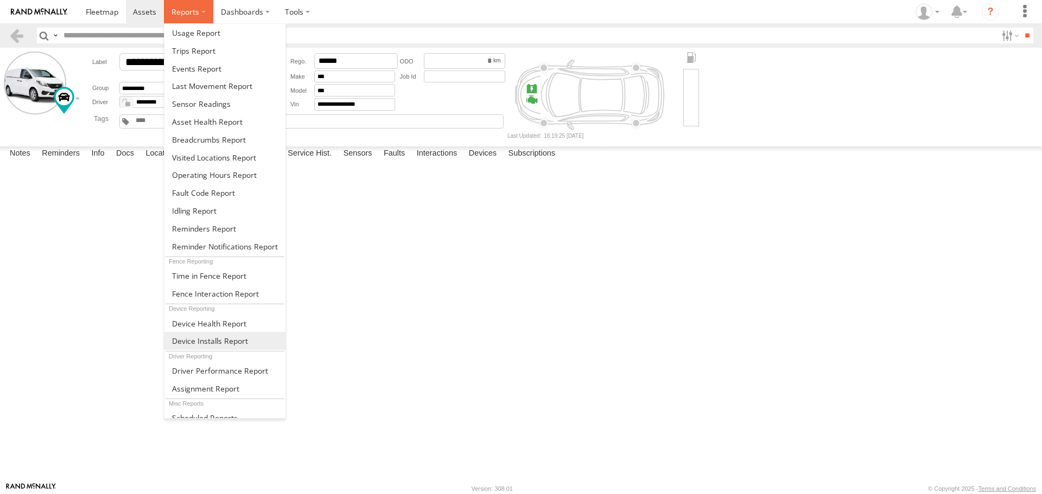
scroll to position [25, 0]
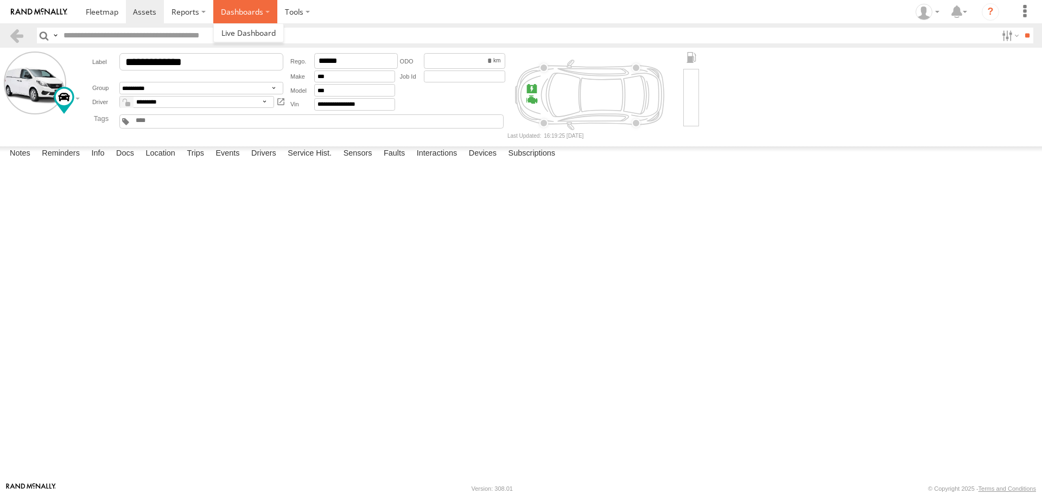
click at [235, 14] on label "Dashboards" at bounding box center [245, 11] width 64 height 23
click at [283, 12] on label at bounding box center [297, 11] width 40 height 23
click at [823, 61] on form "**********" at bounding box center [521, 95] width 1034 height 87
drag, startPoint x: 561, startPoint y: 333, endPoint x: 461, endPoint y: 320, distance: 101.1
click at [0, 0] on div at bounding box center [0, 0] width 0 height 0
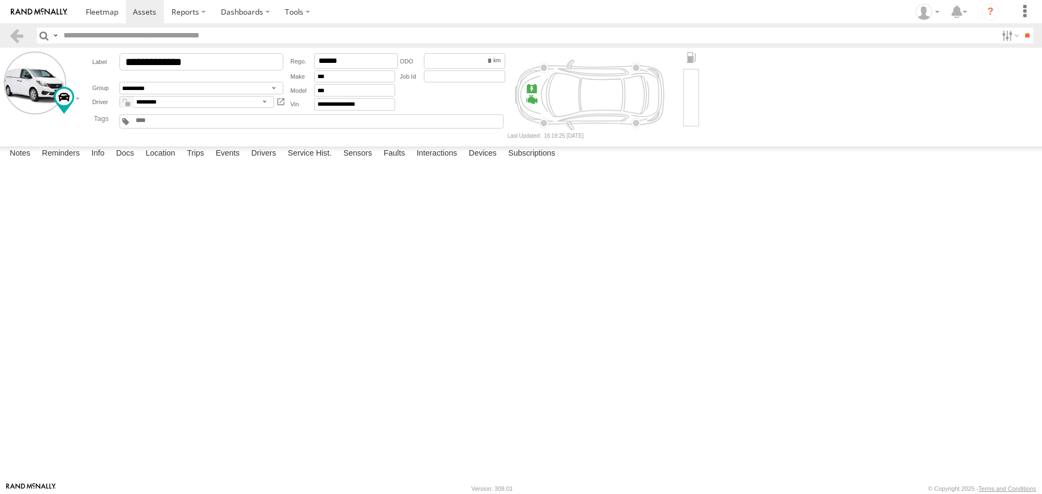
drag, startPoint x: 496, startPoint y: 322, endPoint x: 567, endPoint y: 334, distance: 72.5
click at [0, 0] on div at bounding box center [0, 0] width 0 height 0
click at [23, 162] on label "Notes" at bounding box center [19, 153] width 31 height 15
click at [67, 162] on label "Reminders" at bounding box center [60, 153] width 49 height 15
click at [105, 162] on label "Info" at bounding box center [98, 153] width 24 height 15
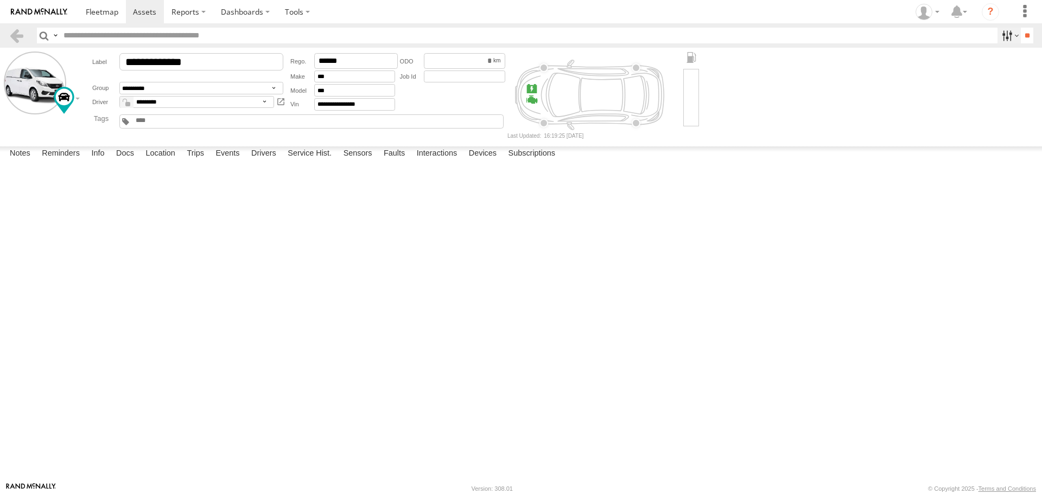
click at [1010, 40] on label at bounding box center [1008, 36] width 23 height 16
click at [25, 35] on section at bounding box center [19, 36] width 20 height 16
click at [109, 21] on link at bounding box center [102, 11] width 48 height 23
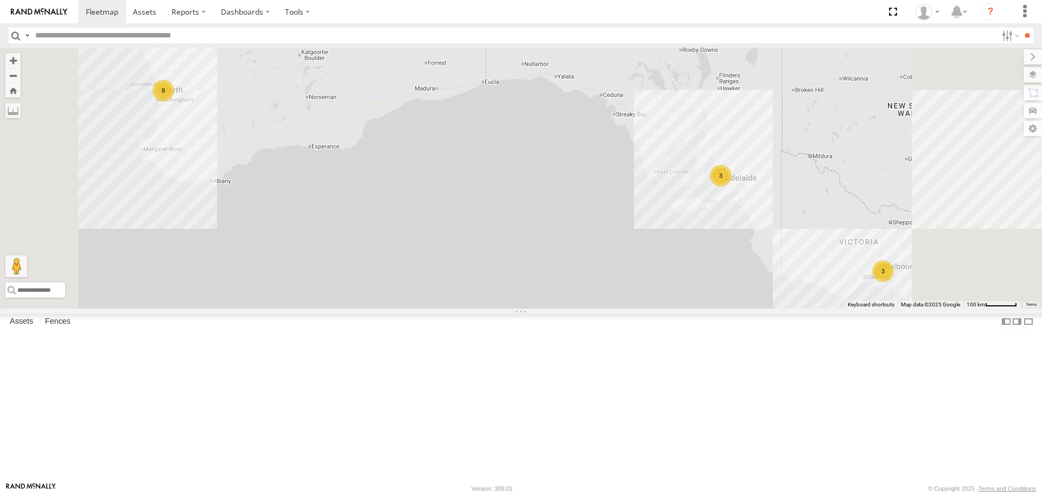
click at [893, 282] on div "3" at bounding box center [883, 271] width 22 height 22
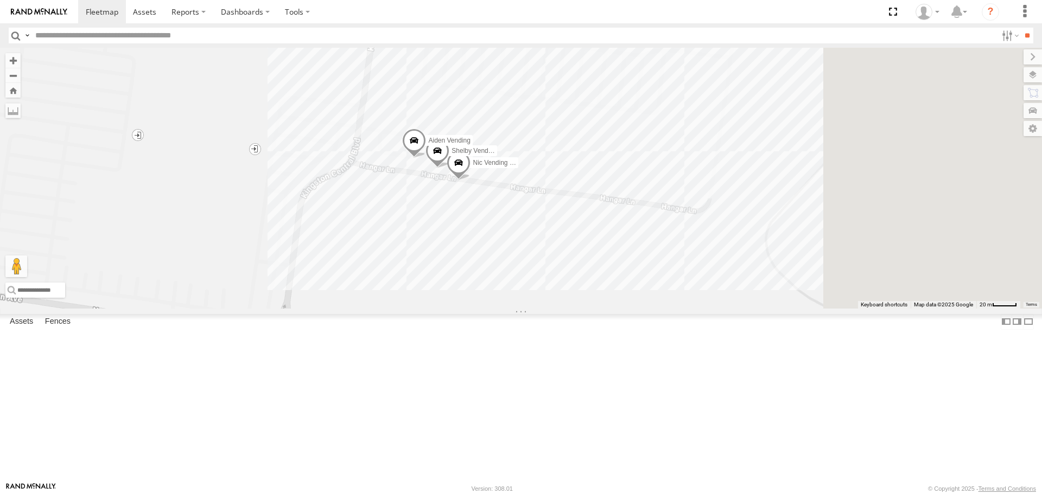
drag, startPoint x: 805, startPoint y: 348, endPoint x: 522, endPoint y: 327, distance: 283.4
click at [522, 308] on div "Aiden Vending Nic Vending Van 2BW 7XY Shelby Vending Van 1ZU-5DF" at bounding box center [521, 178] width 1042 height 260
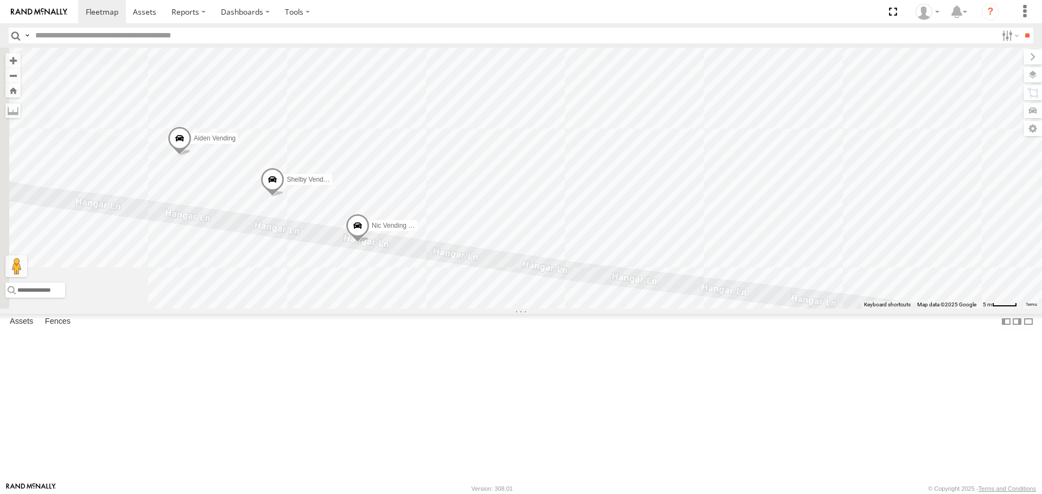
click at [490, 171] on div "Aiden Vending Nic Vending Van 2BW 7XY Shelby Vending Van 1ZU-5DF" at bounding box center [521, 178] width 1042 height 260
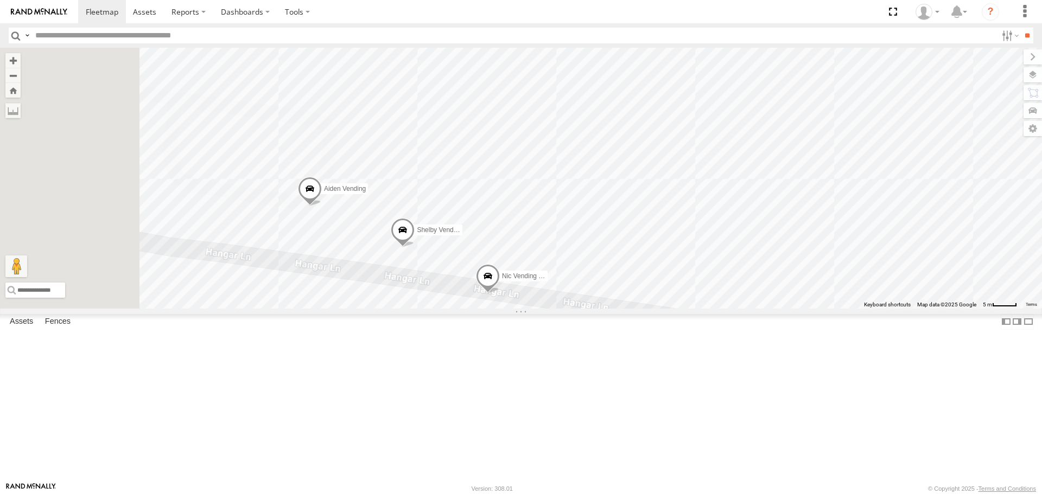
drag, startPoint x: 460, startPoint y: 169, endPoint x: 592, endPoint y: 221, distance: 142.2
click at [592, 221] on div "Aiden Vending Nic Vending Van 2BW 7XY Shelby Vending Van 1ZU-5DF" at bounding box center [521, 178] width 1042 height 260
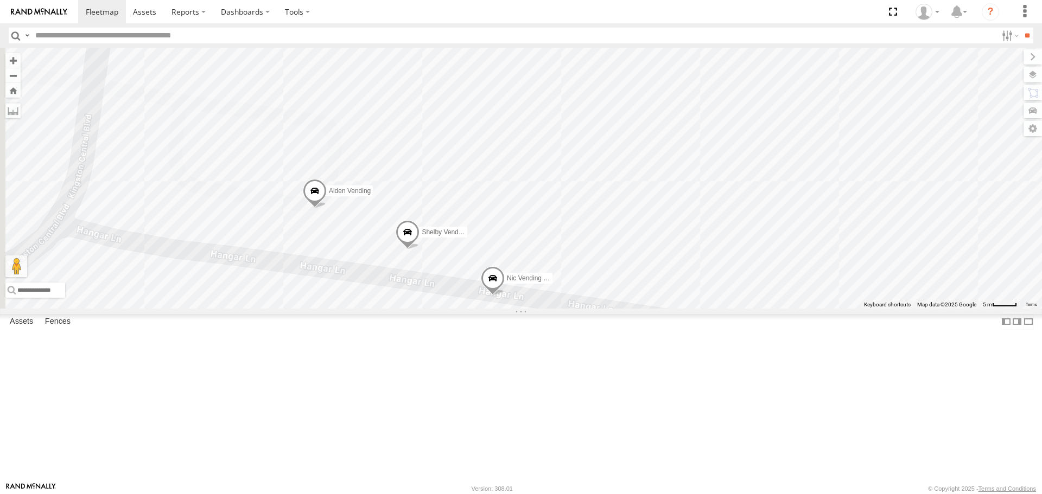
scroll to position [108, 0]
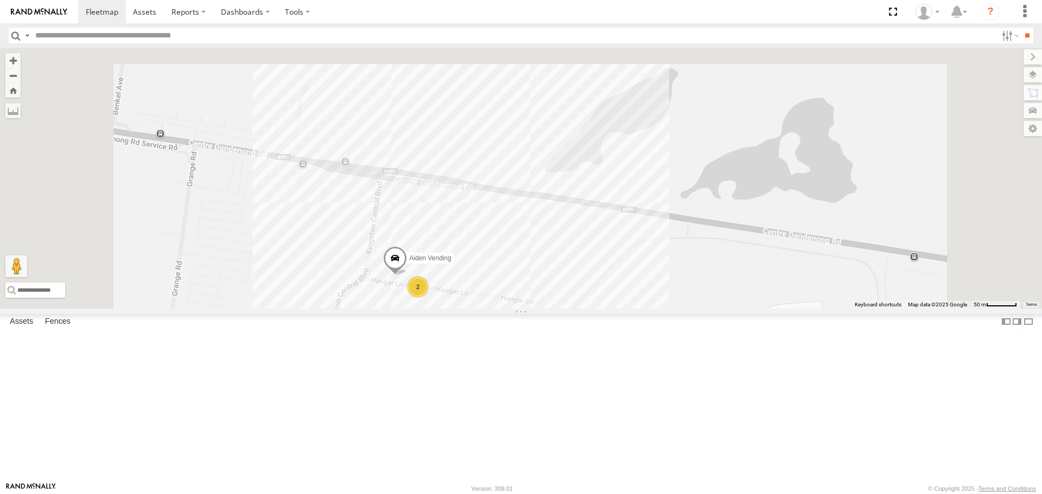
drag, startPoint x: 502, startPoint y: 238, endPoint x: 506, endPoint y: 282, distance: 43.6
click at [506, 282] on div "Aiden Vending 2" at bounding box center [521, 178] width 1042 height 260
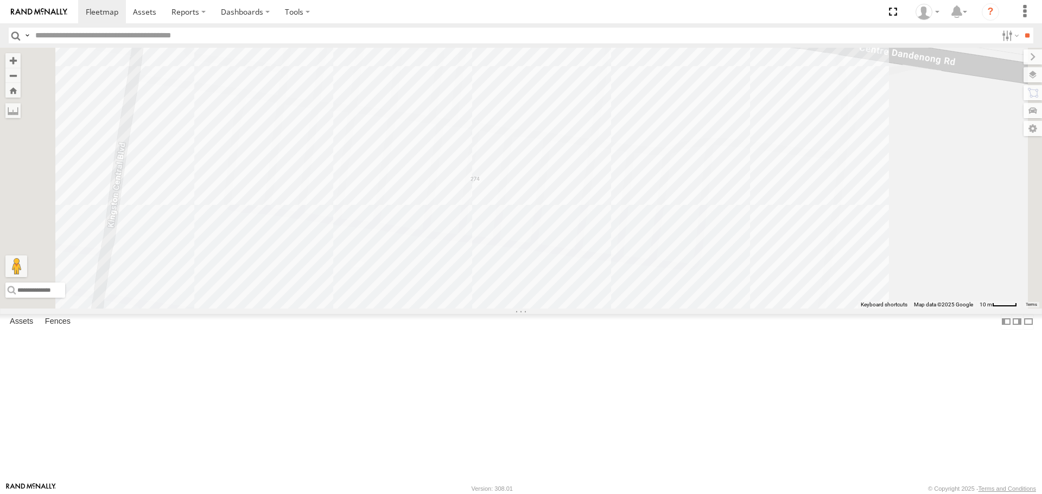
scroll to position [0, 0]
